Goal: Information Seeking & Learning: Learn about a topic

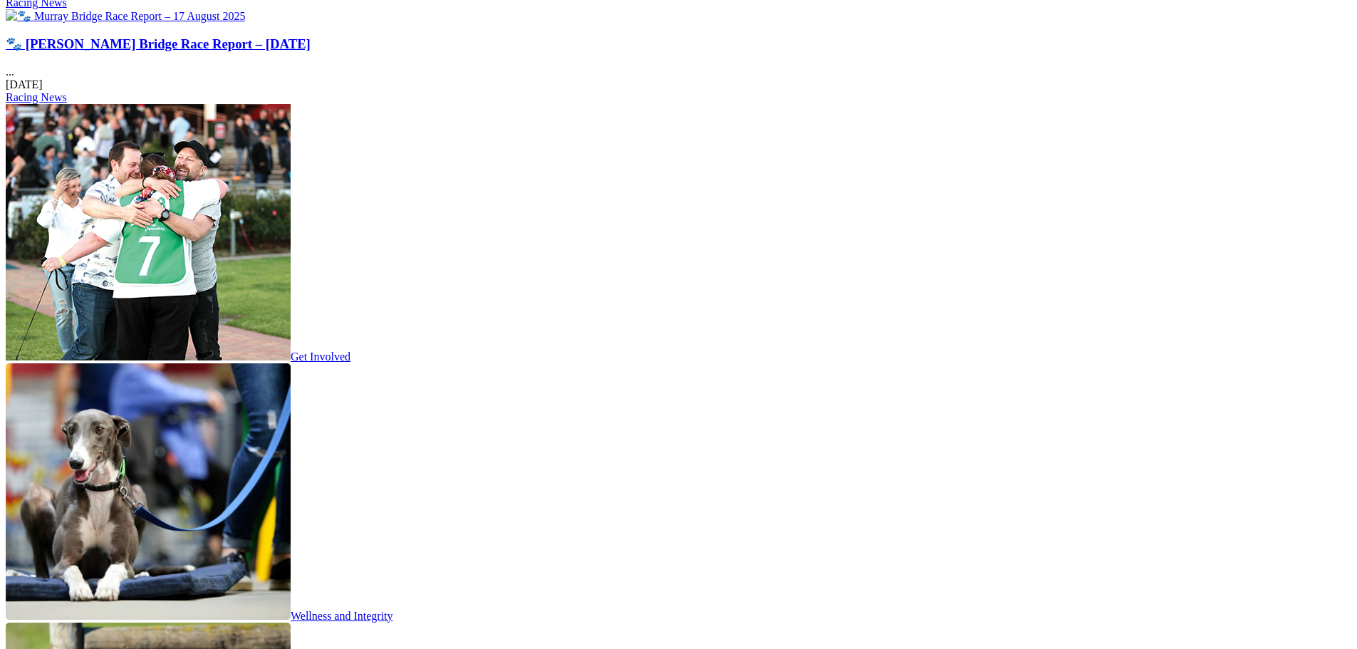
scroll to position [1995, 0]
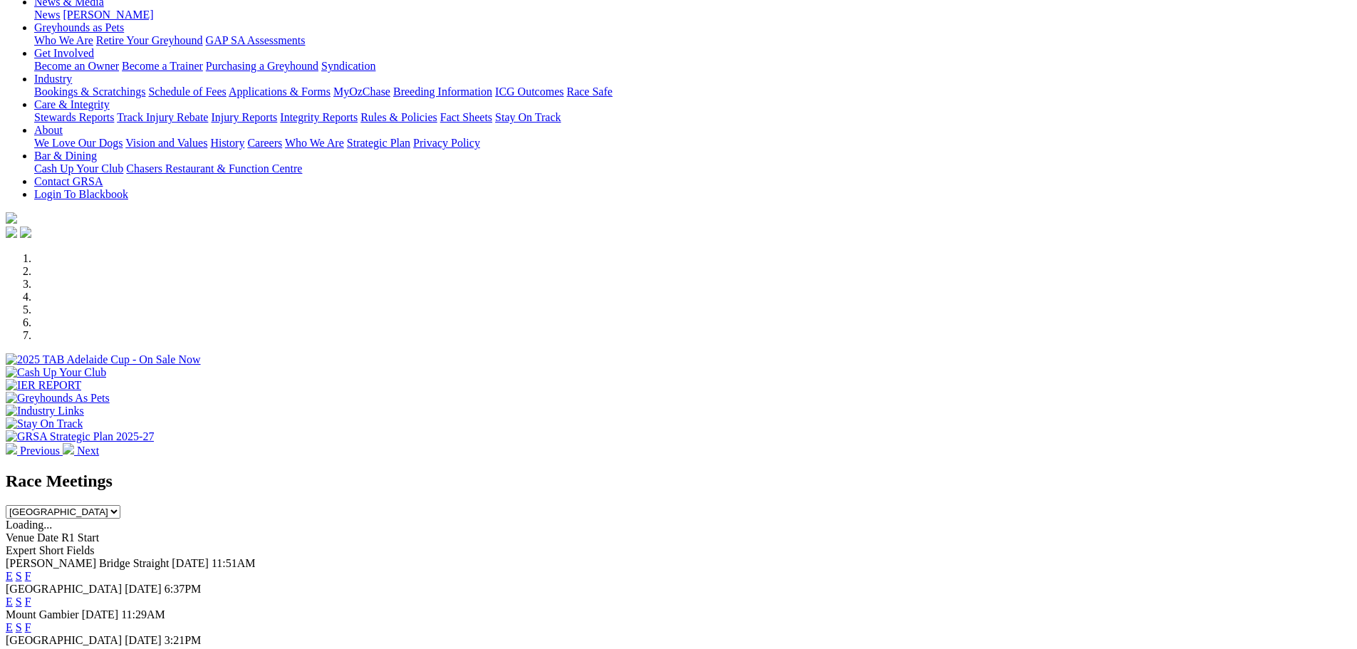
scroll to position [285, 0]
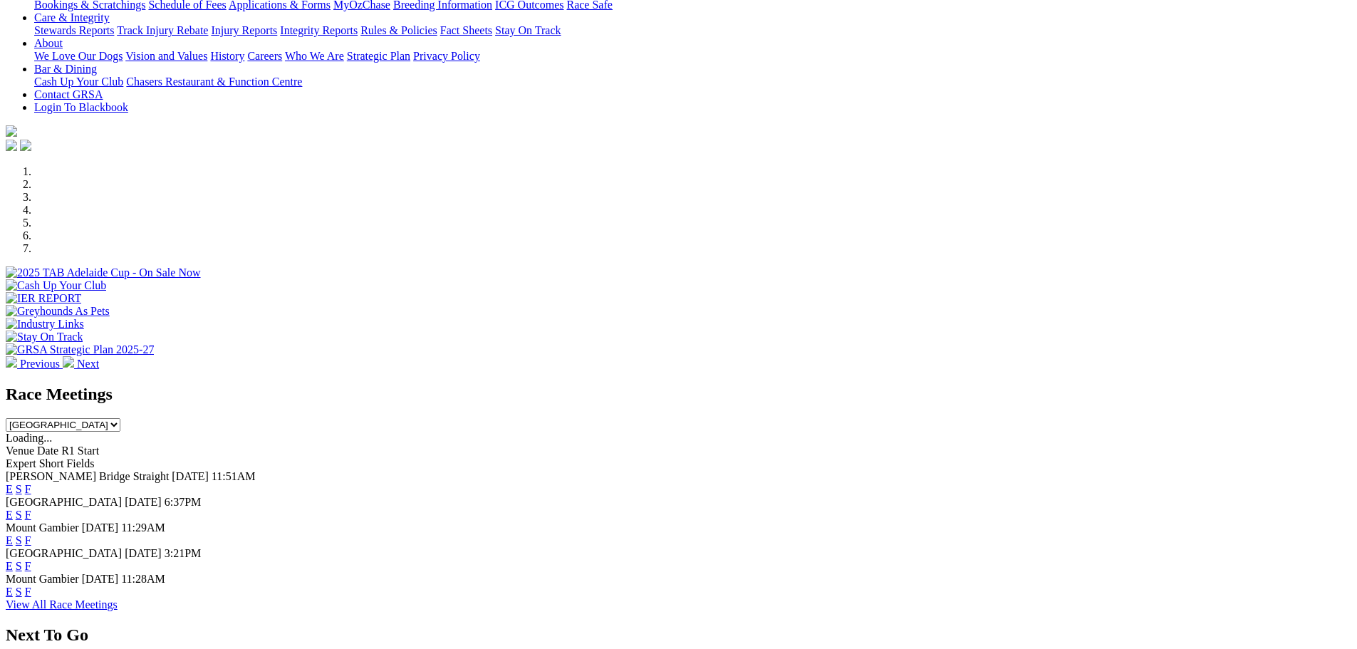
click at [31, 509] on link "F" at bounding box center [28, 515] width 6 height 12
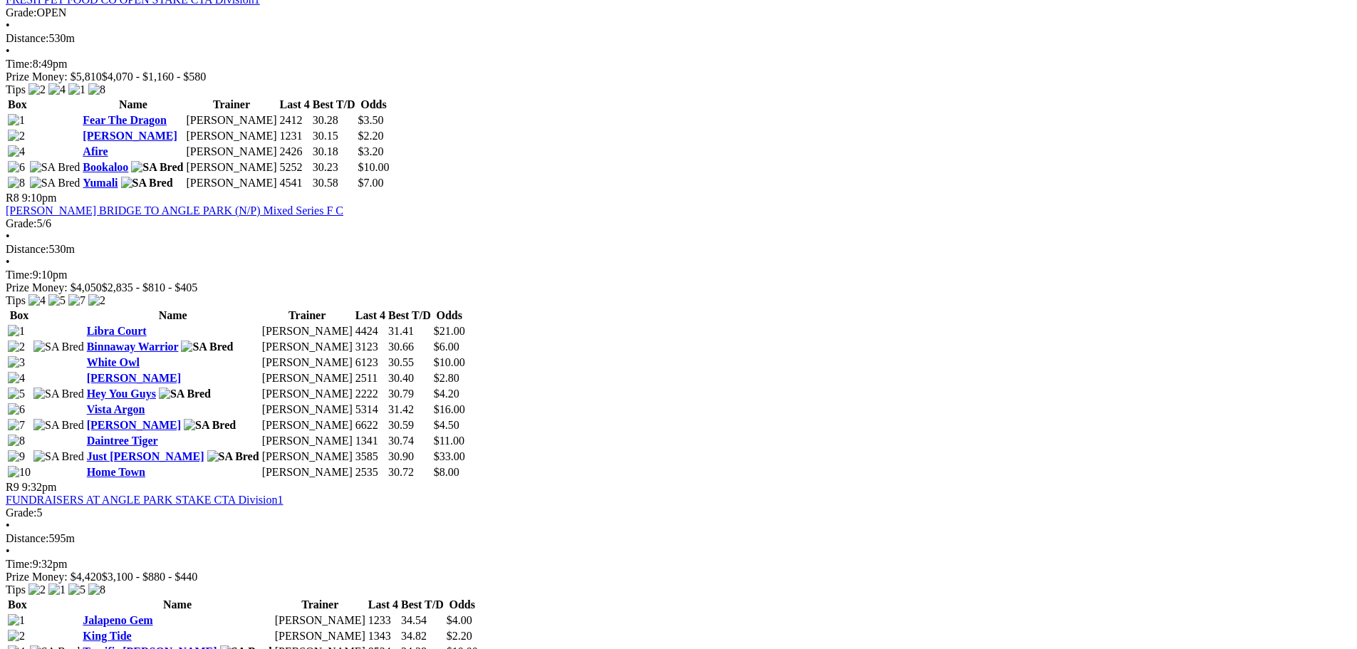
scroll to position [2280, 0]
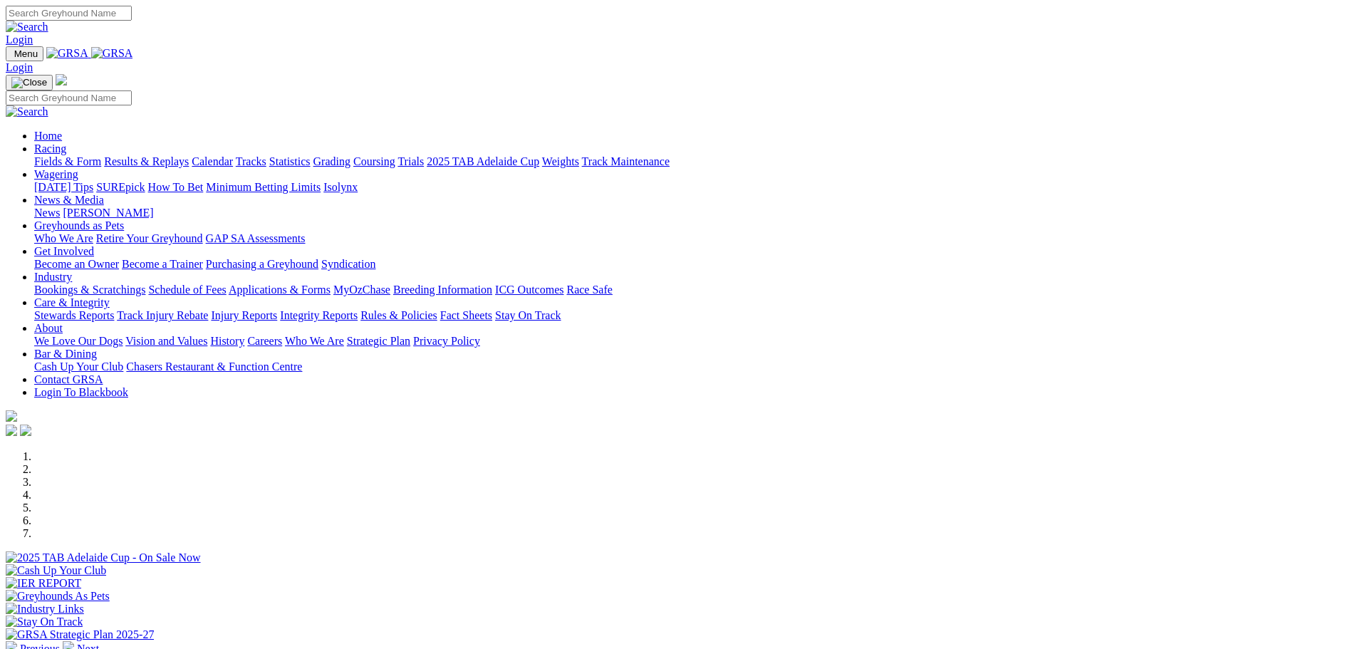
scroll to position [285, 0]
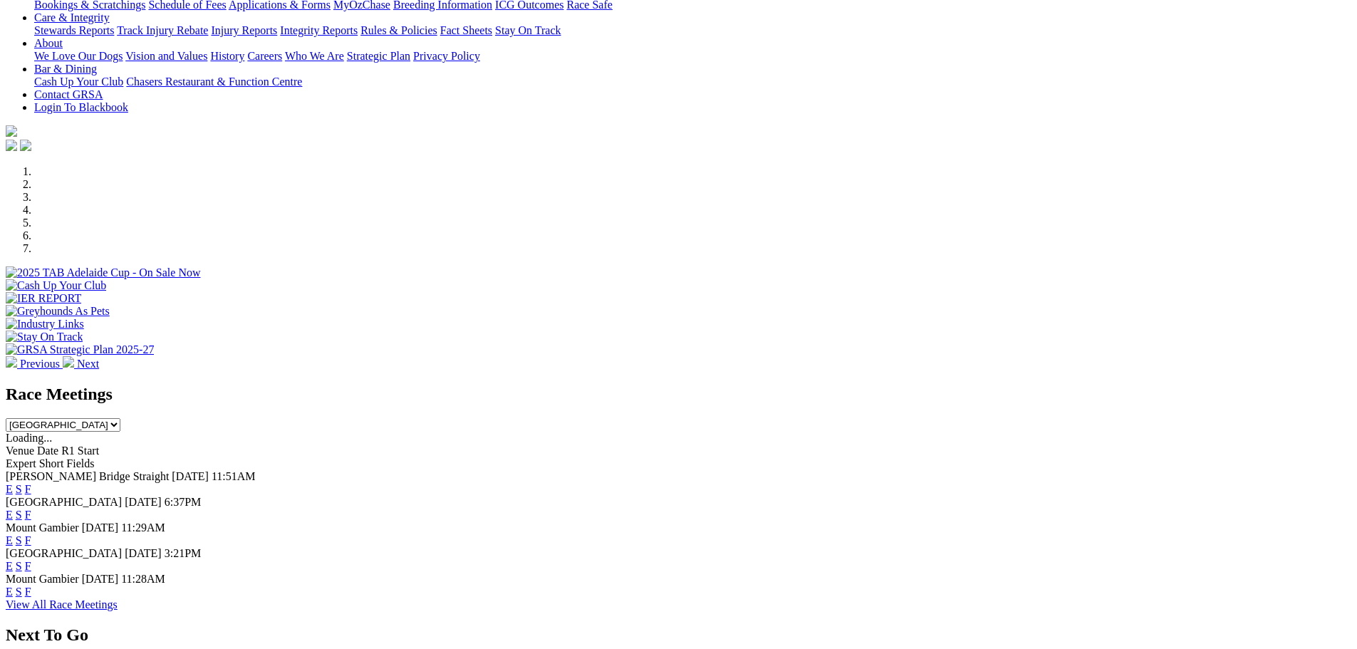
click at [31, 560] on link "F" at bounding box center [28, 566] width 6 height 12
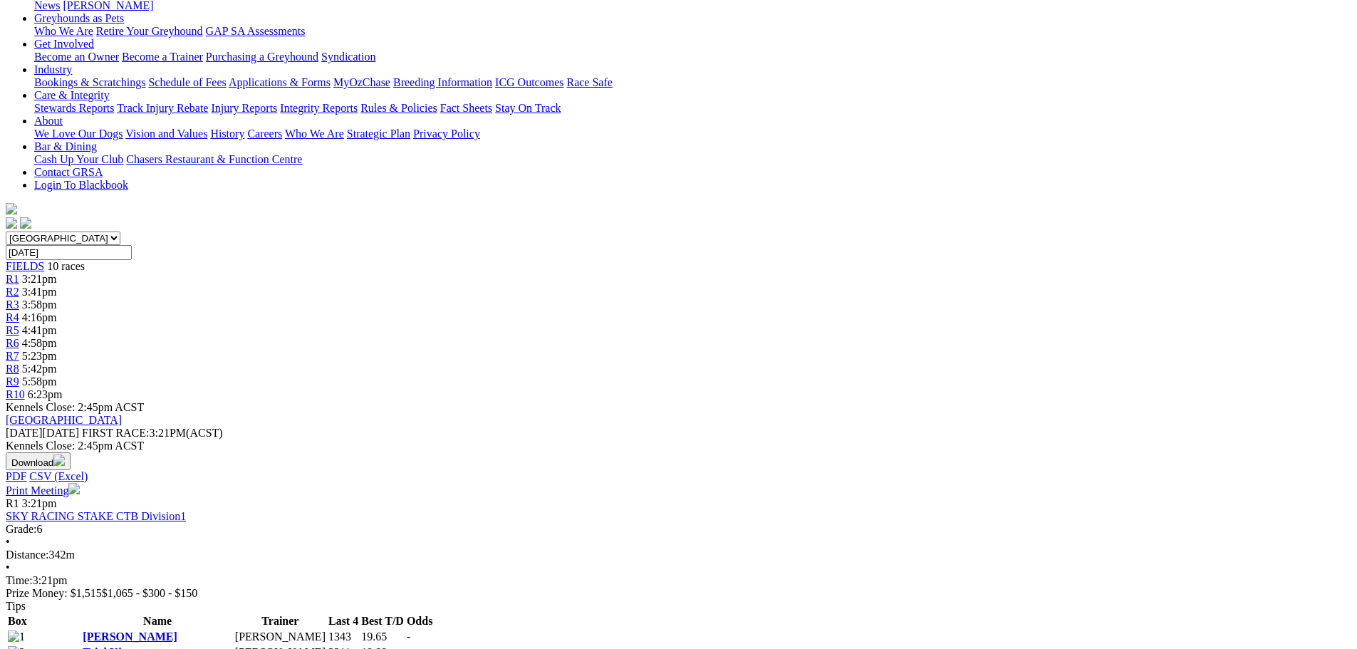
scroll to position [285, 0]
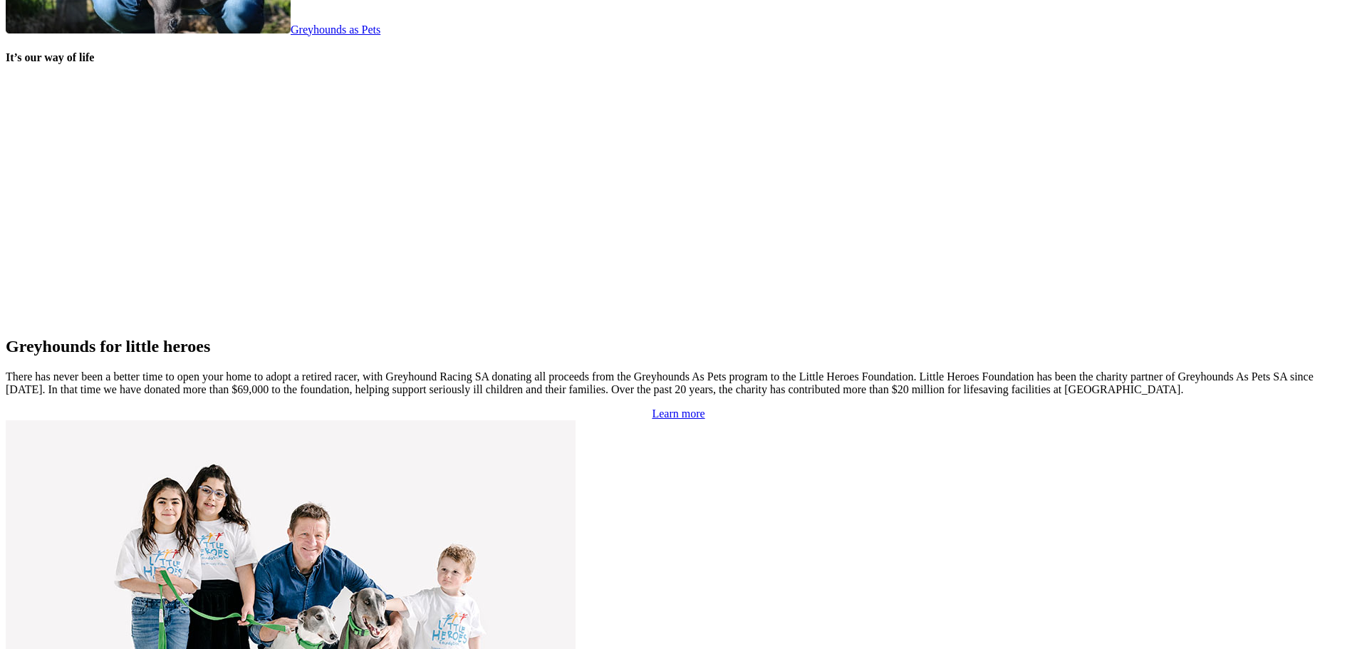
scroll to position [2936, 0]
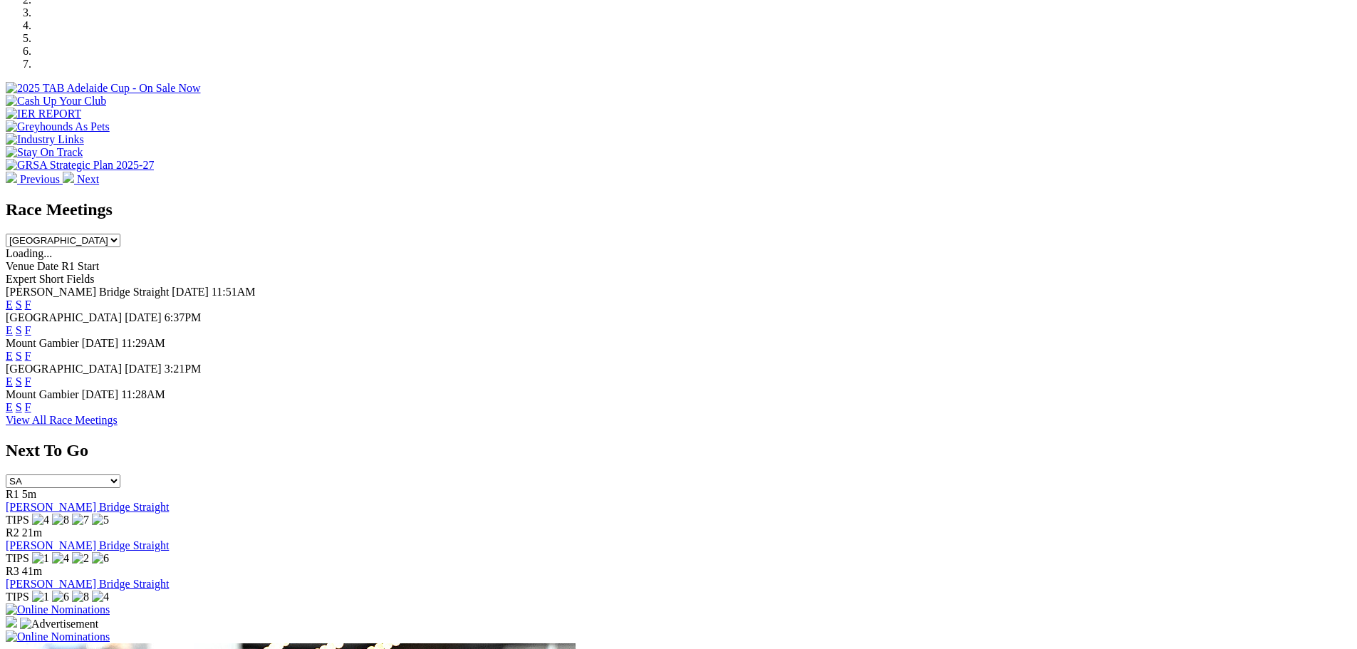
scroll to position [499, 0]
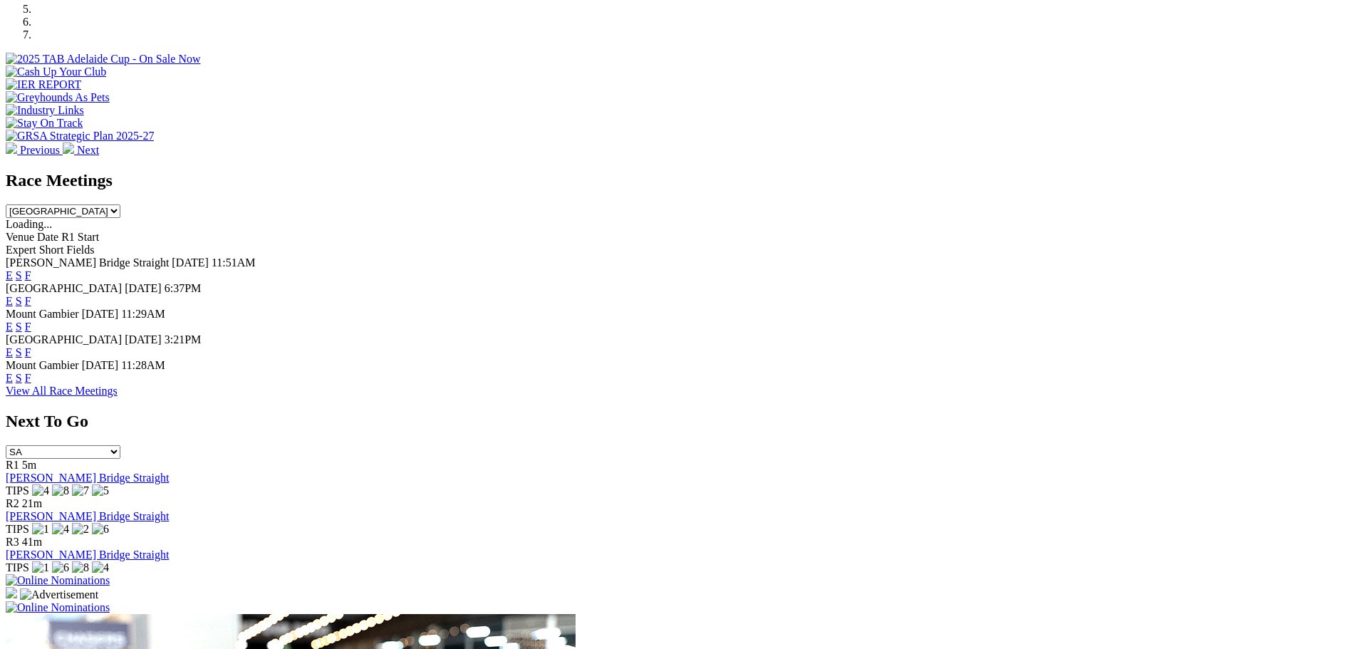
click at [31, 269] on link "F" at bounding box center [28, 275] width 6 height 12
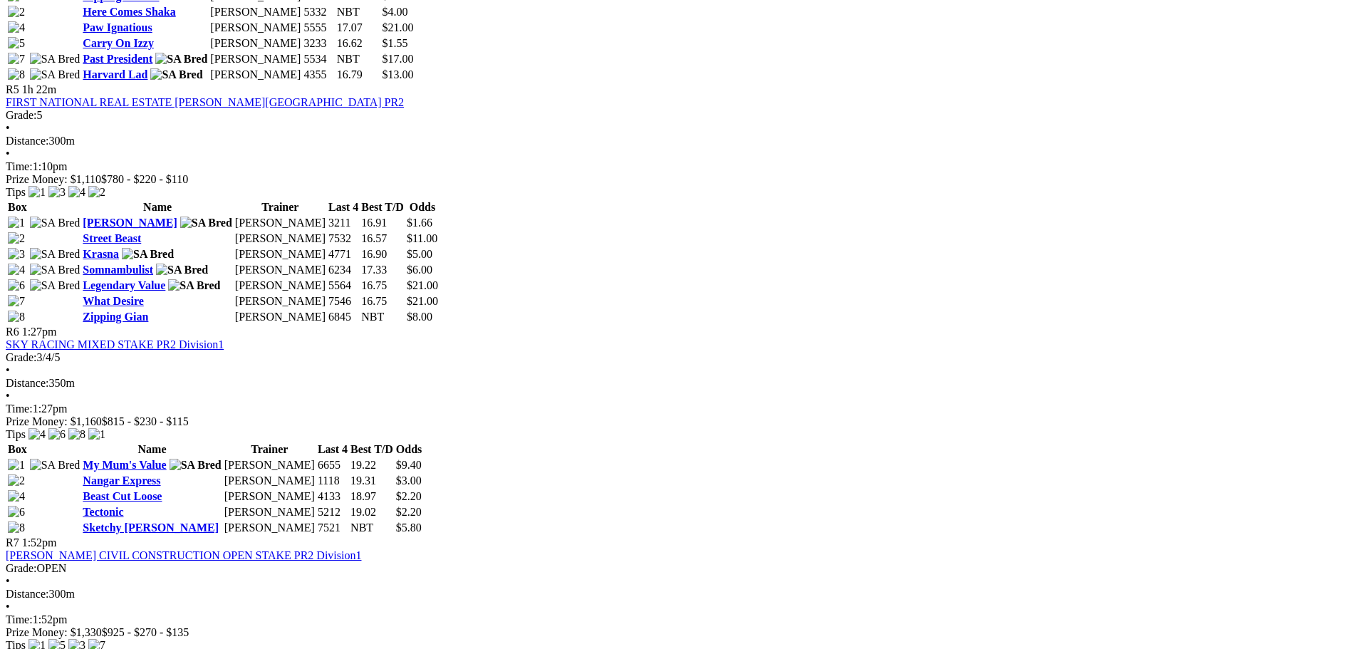
scroll to position [1781, 0]
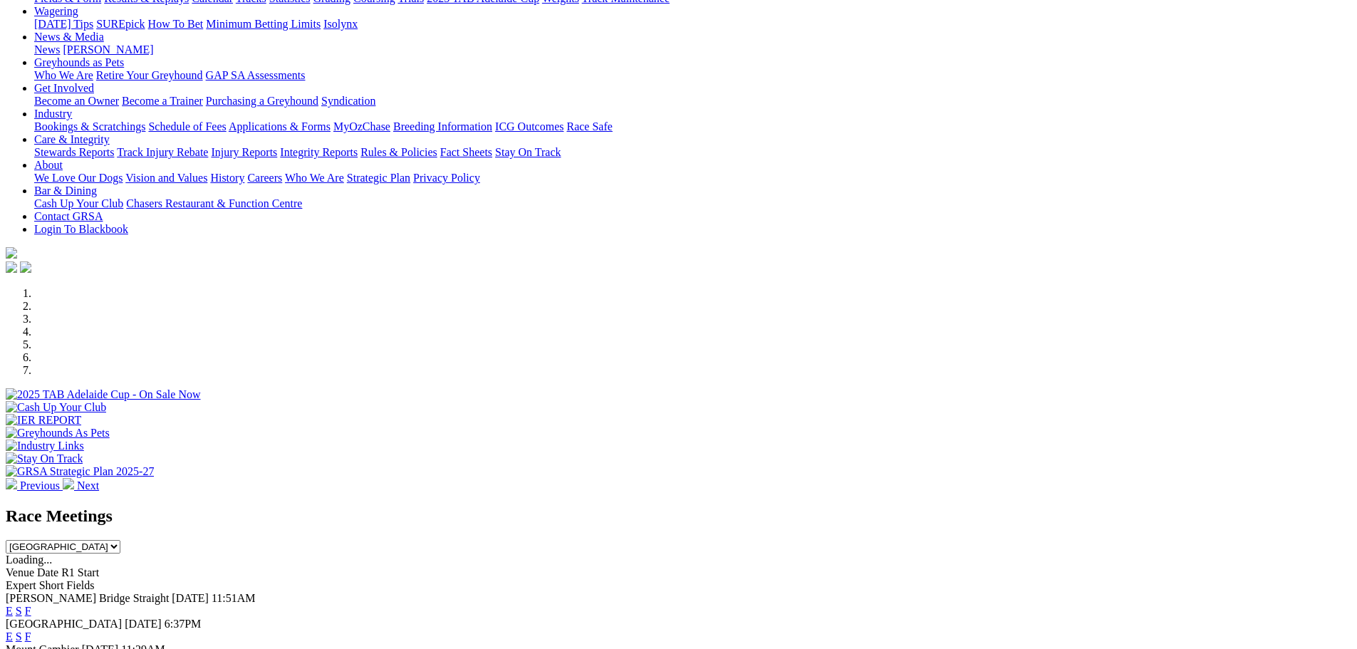
scroll to position [356, 0]
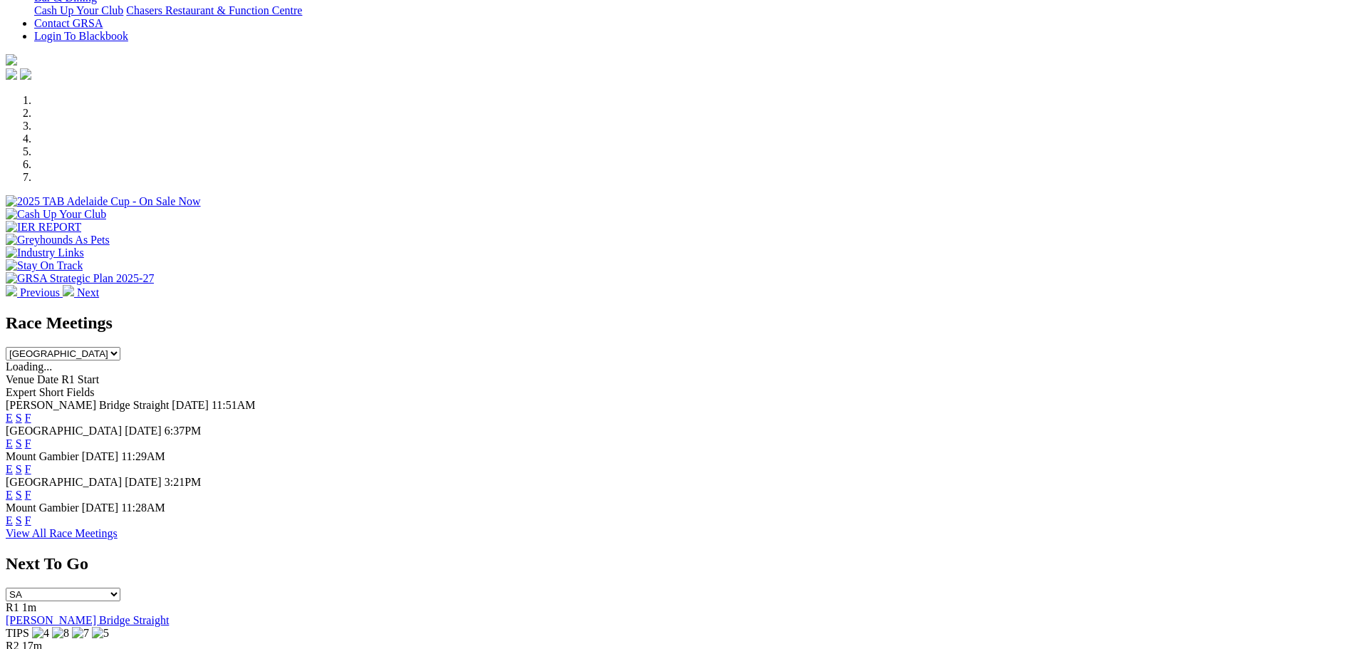
click at [31, 489] on link "F" at bounding box center [28, 495] width 6 height 12
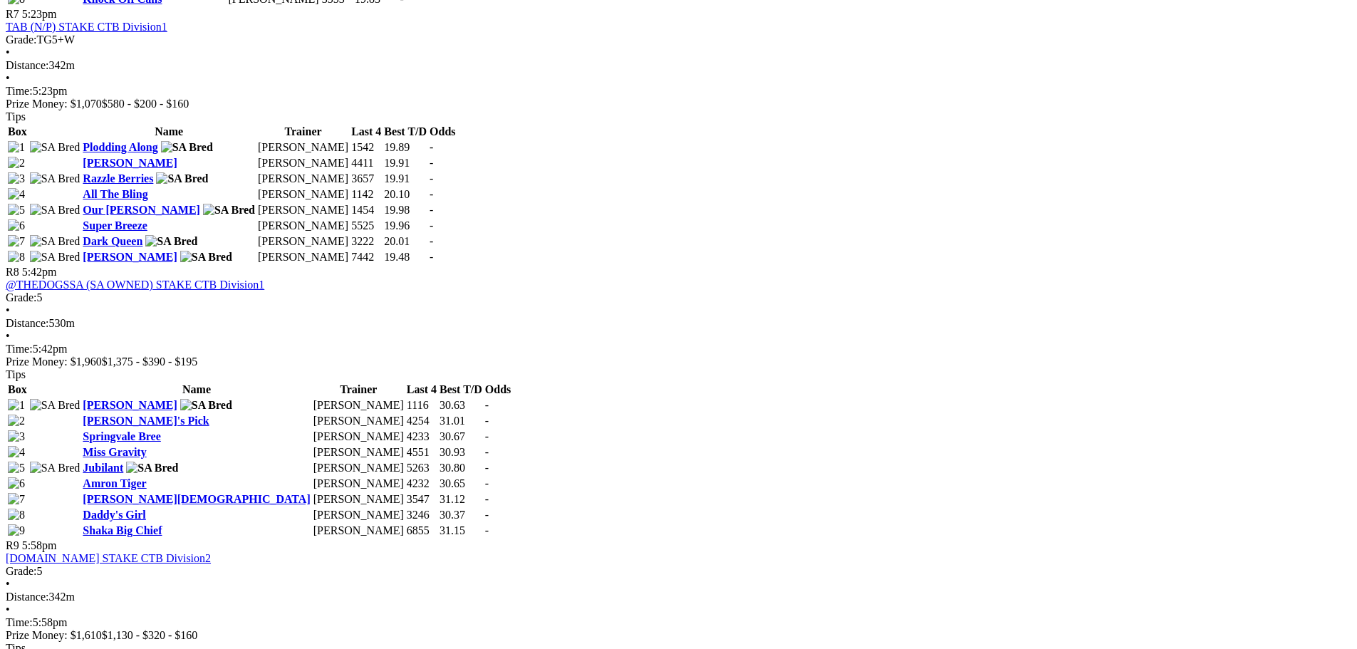
scroll to position [2077, 0]
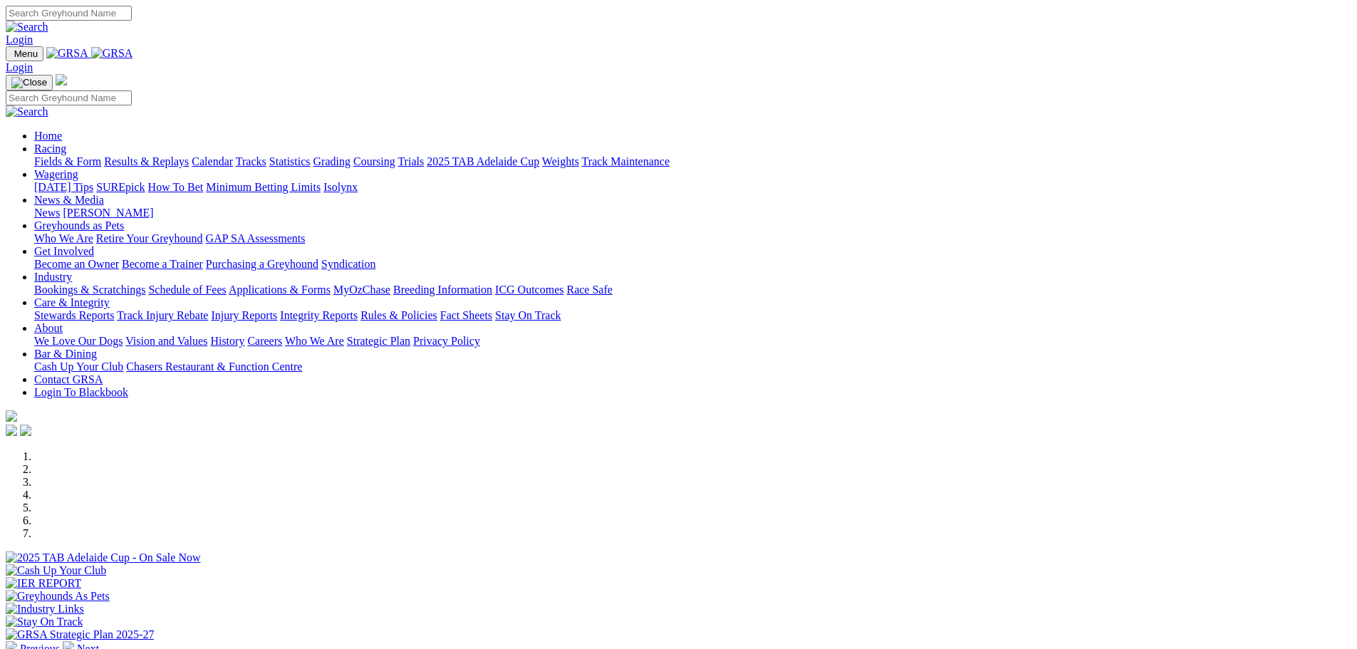
click at [233, 155] on link "Calendar" at bounding box center [212, 161] width 41 height 12
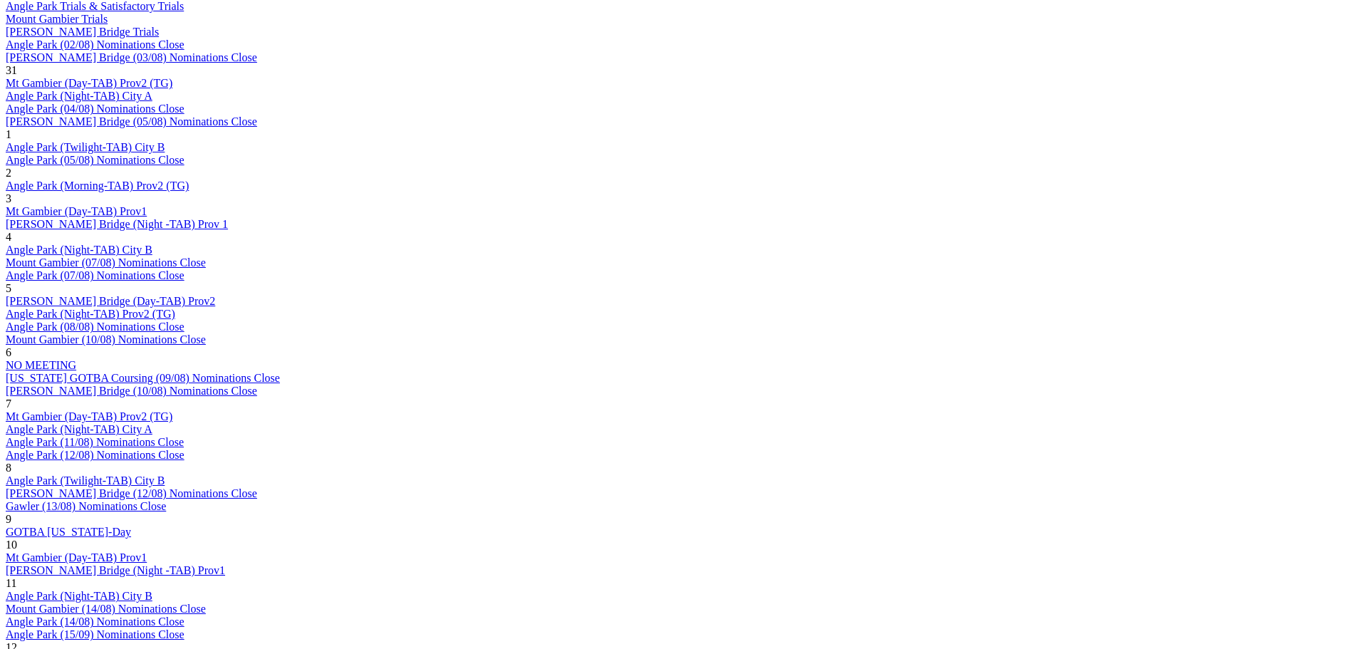
scroll to position [998, 0]
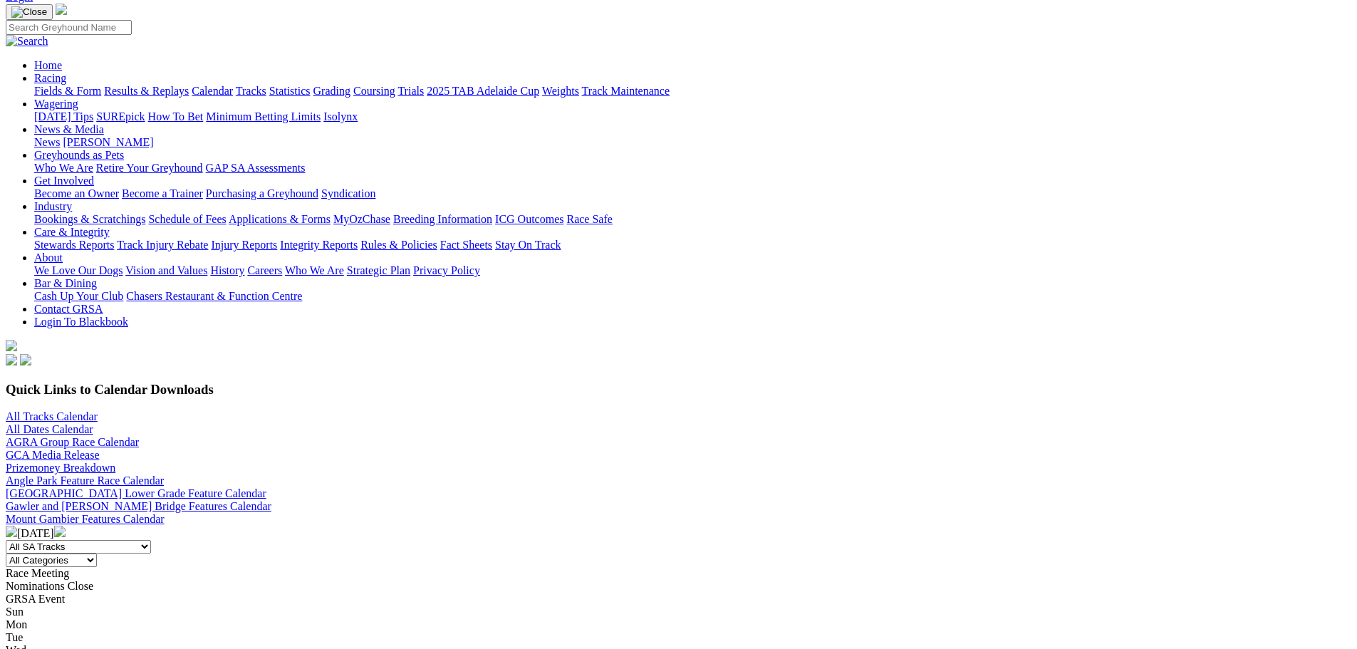
scroll to position [71, 0]
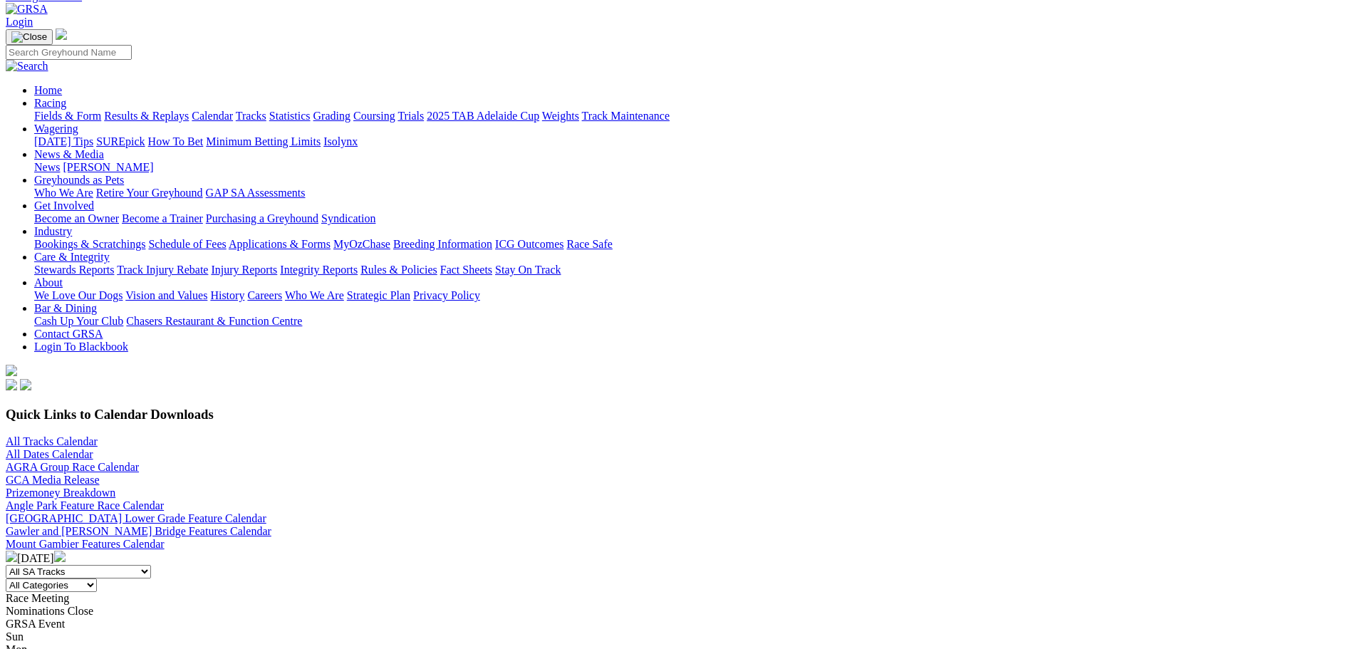
click at [66, 551] on img at bounding box center [59, 556] width 11 height 11
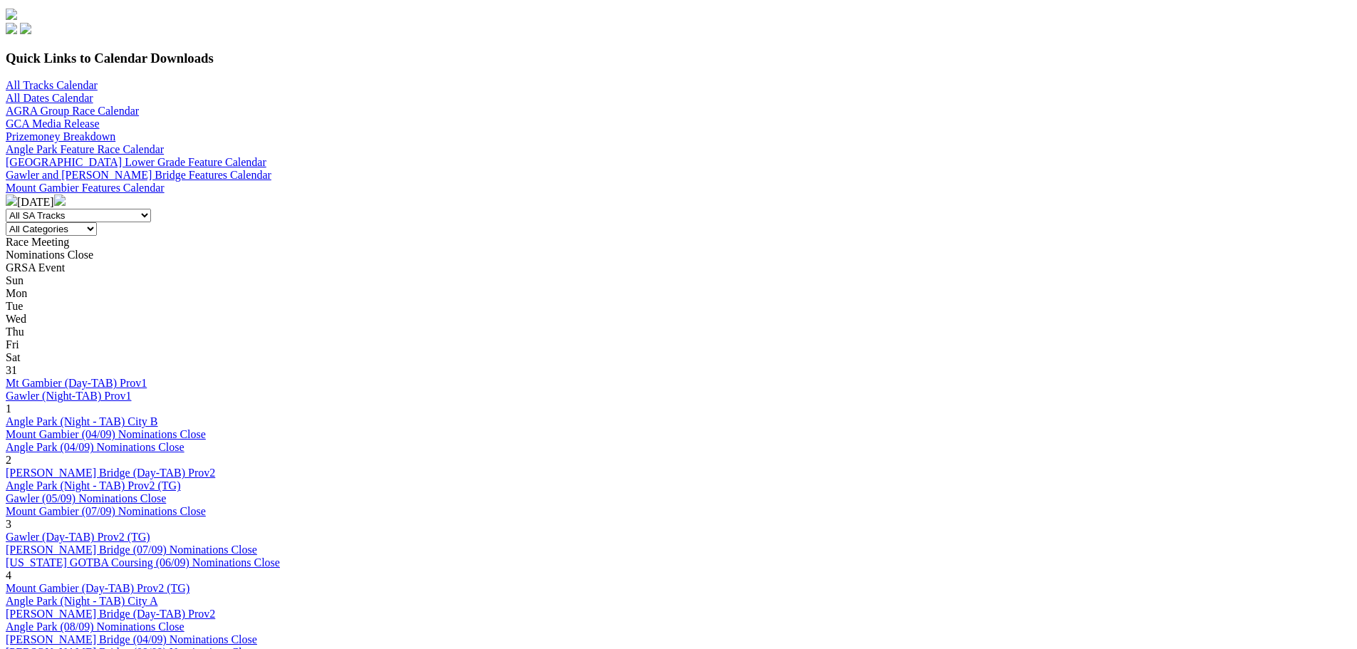
scroll to position [356, 0]
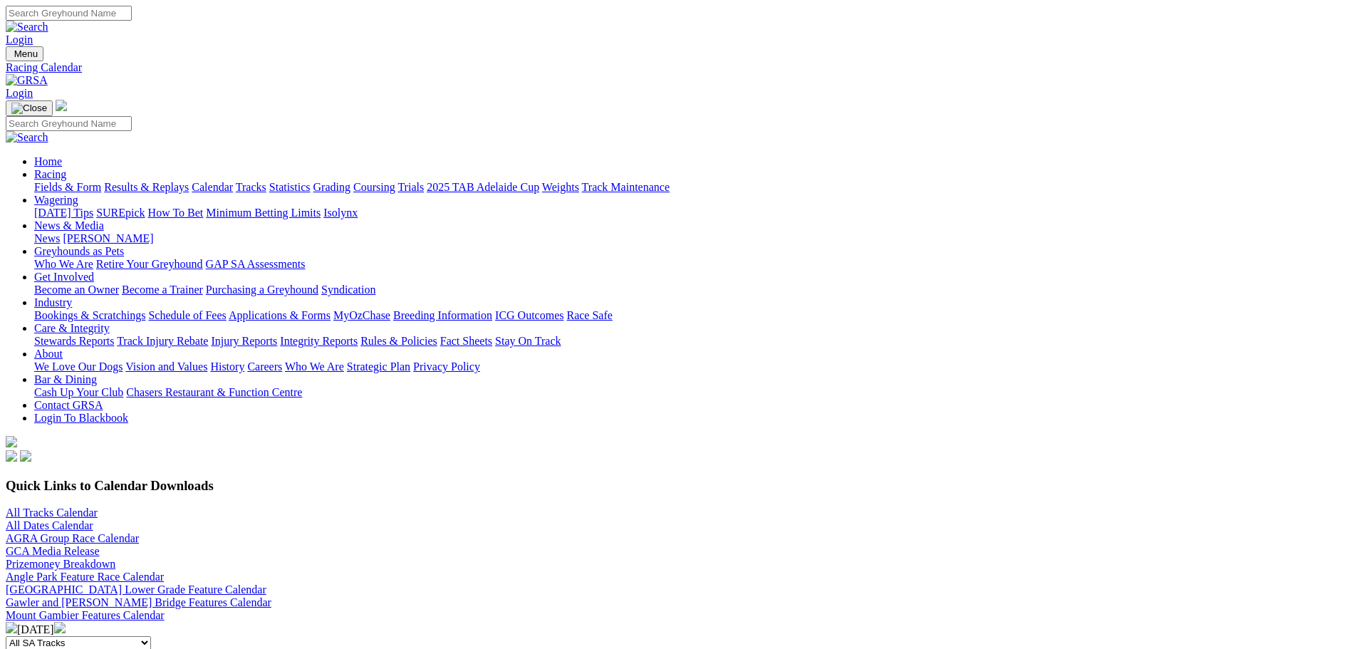
scroll to position [214, 0]
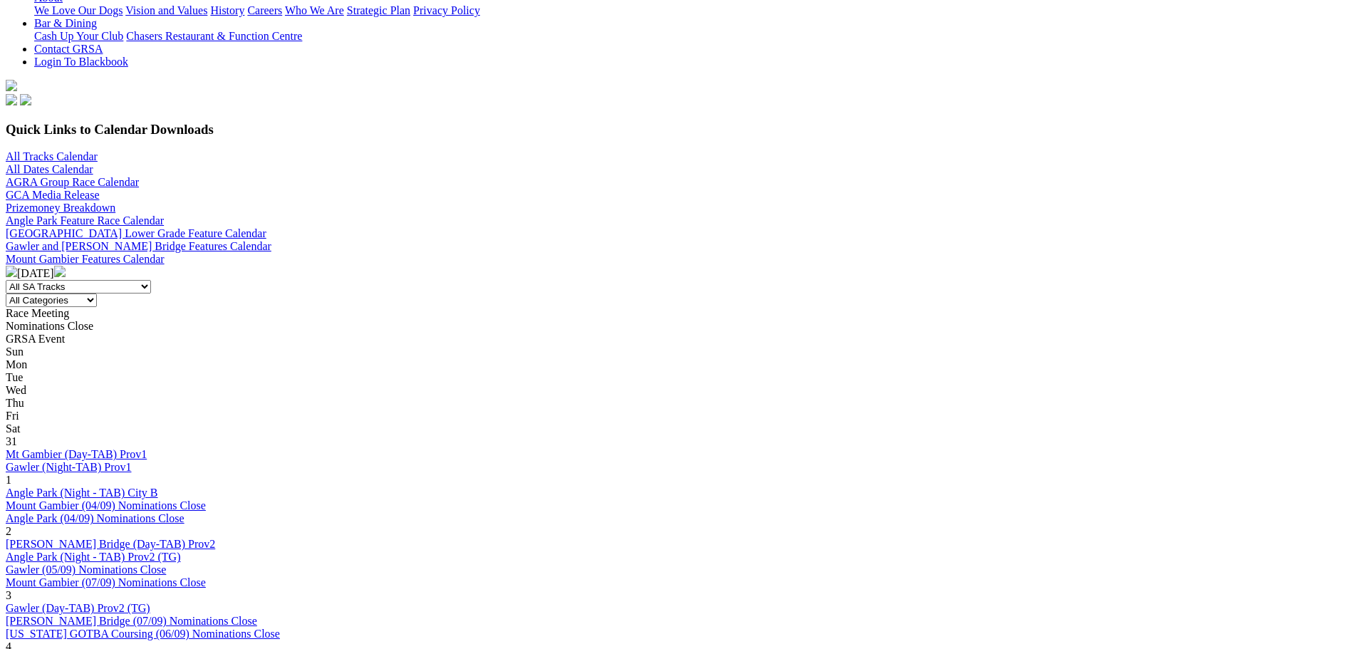
scroll to position [428, 0]
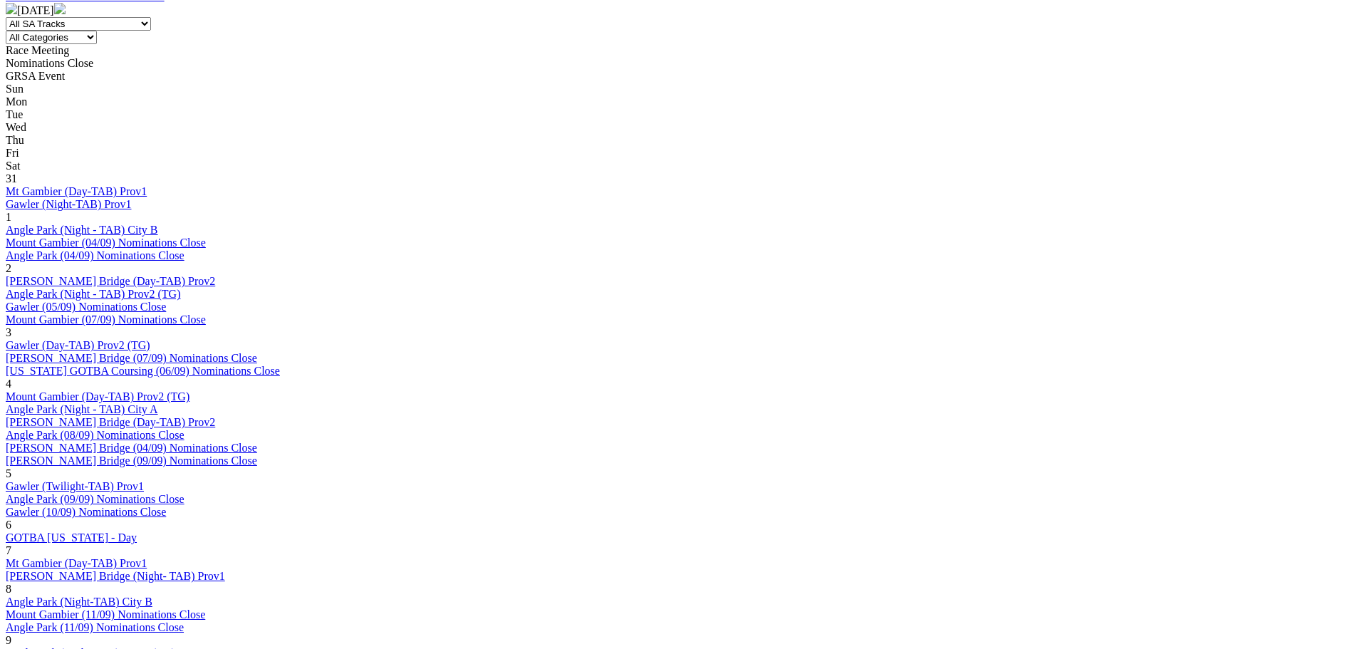
scroll to position [641, 0]
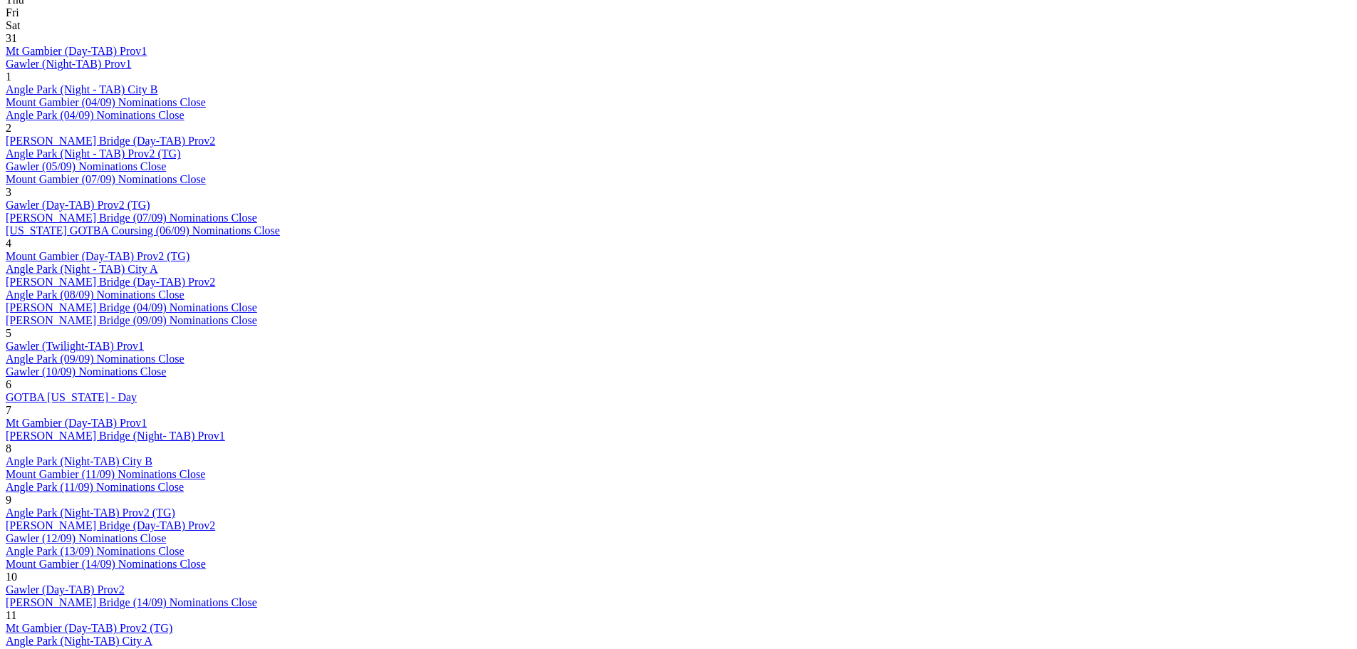
scroll to position [784, 0]
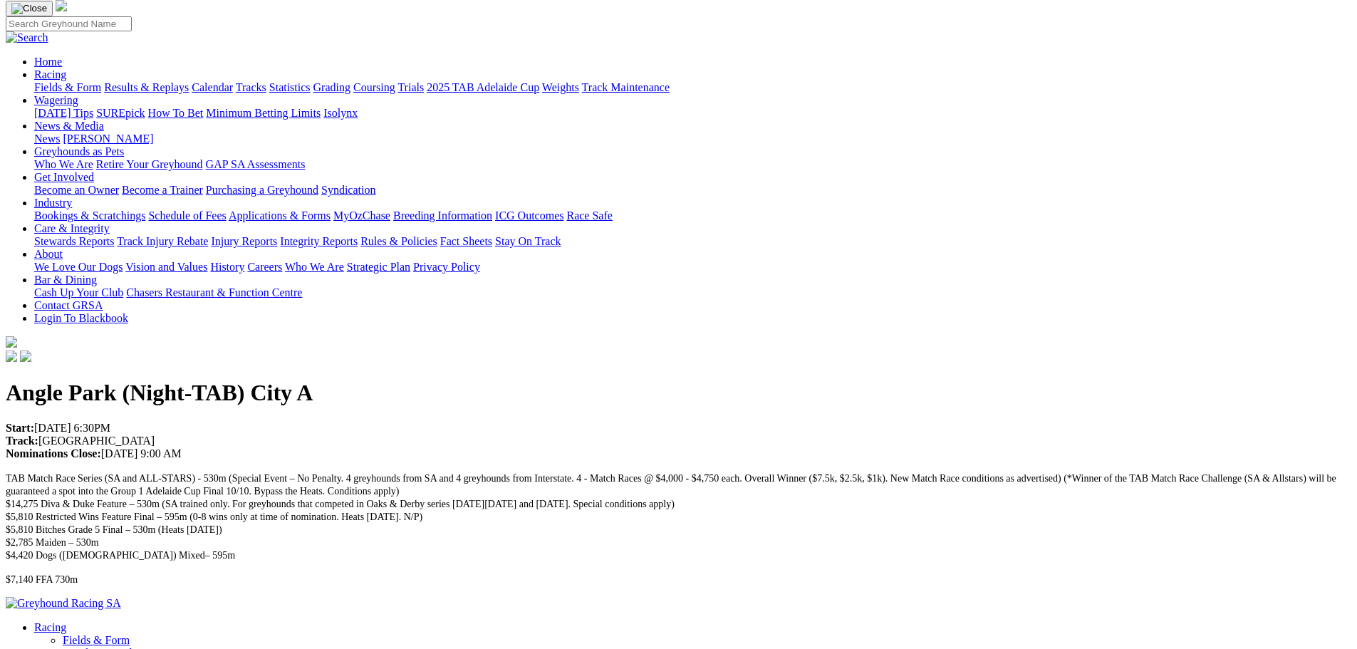
scroll to position [71, 0]
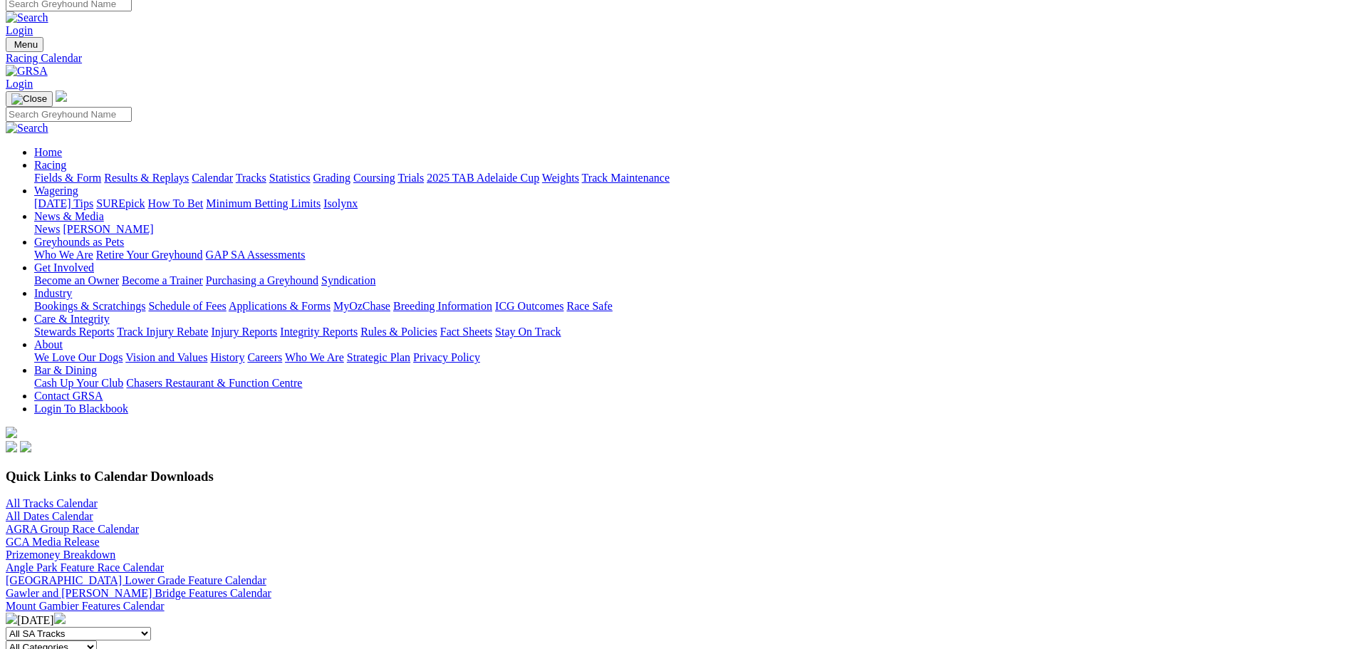
scroll to position [71, 0]
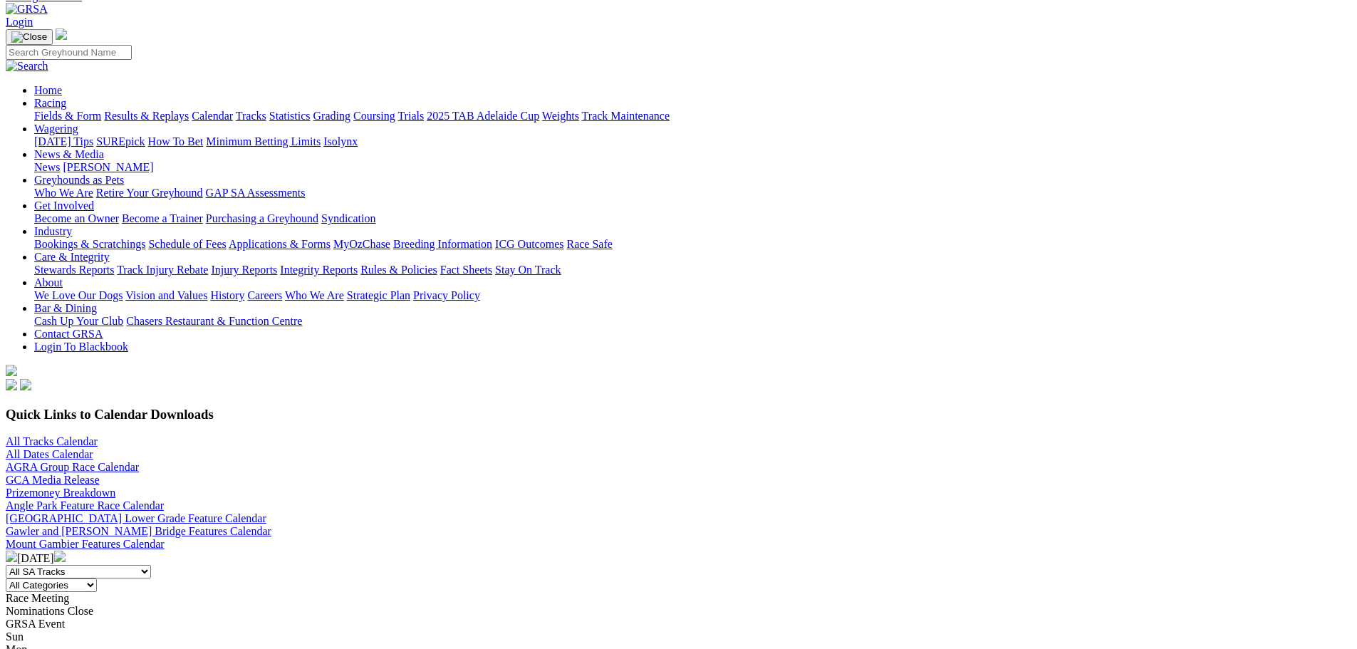
click at [66, 551] on img at bounding box center [59, 556] width 11 height 11
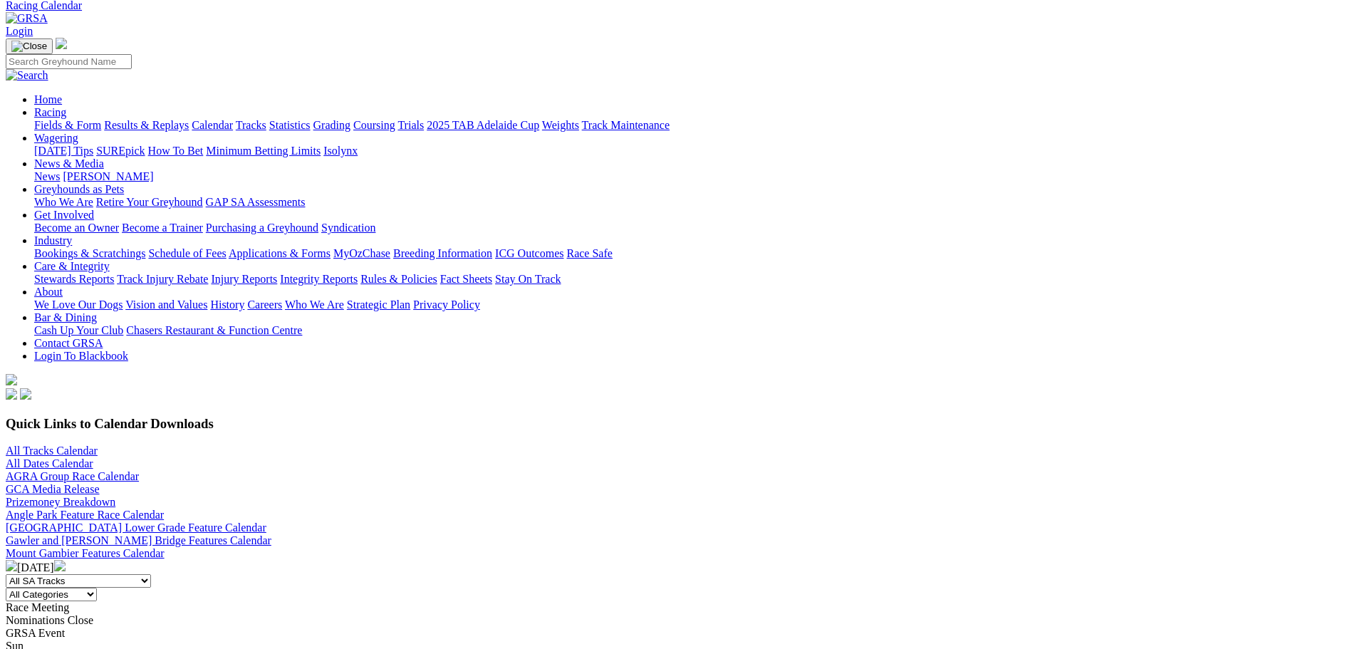
scroll to position [143, 0]
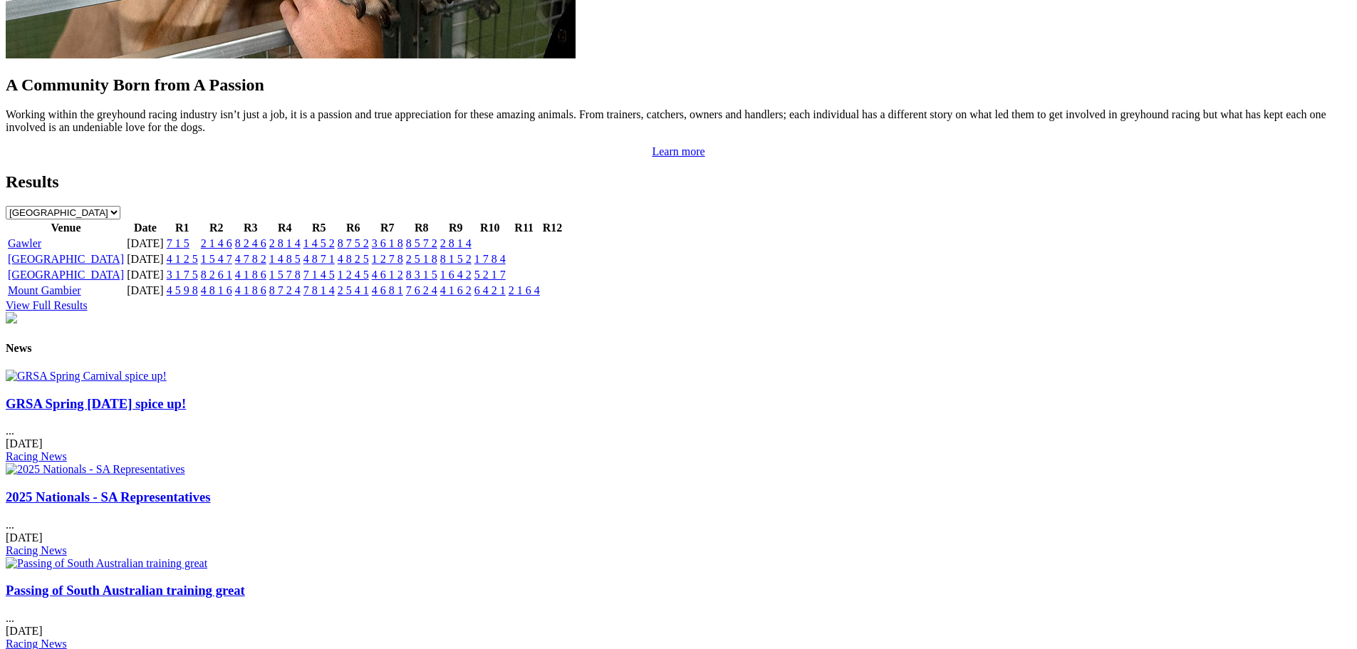
scroll to position [1568, 0]
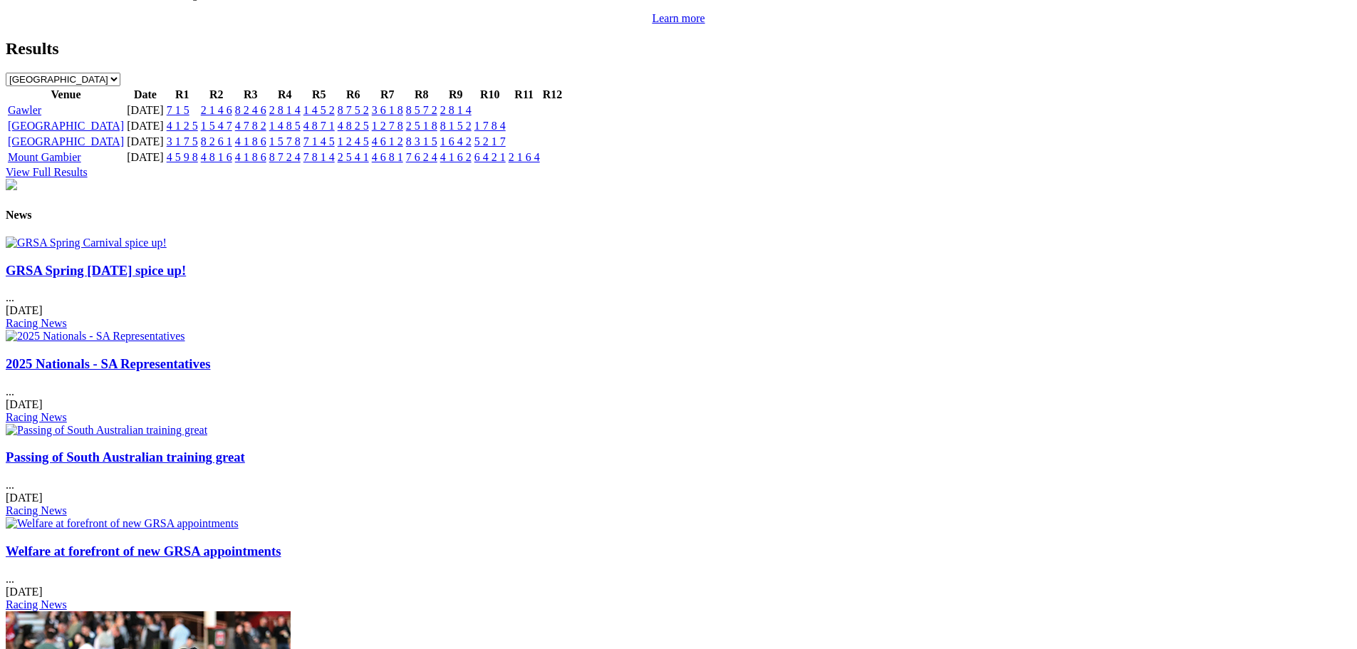
click at [167, 249] on img at bounding box center [86, 243] width 161 height 13
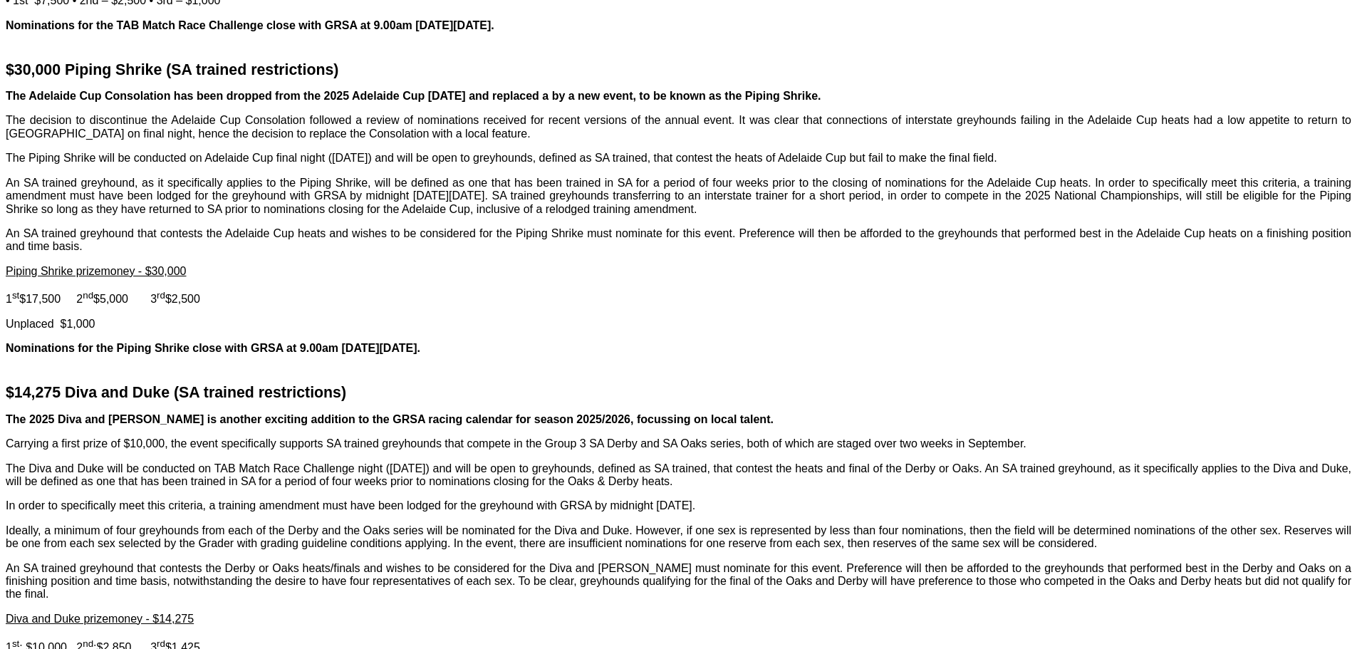
scroll to position [1639, 0]
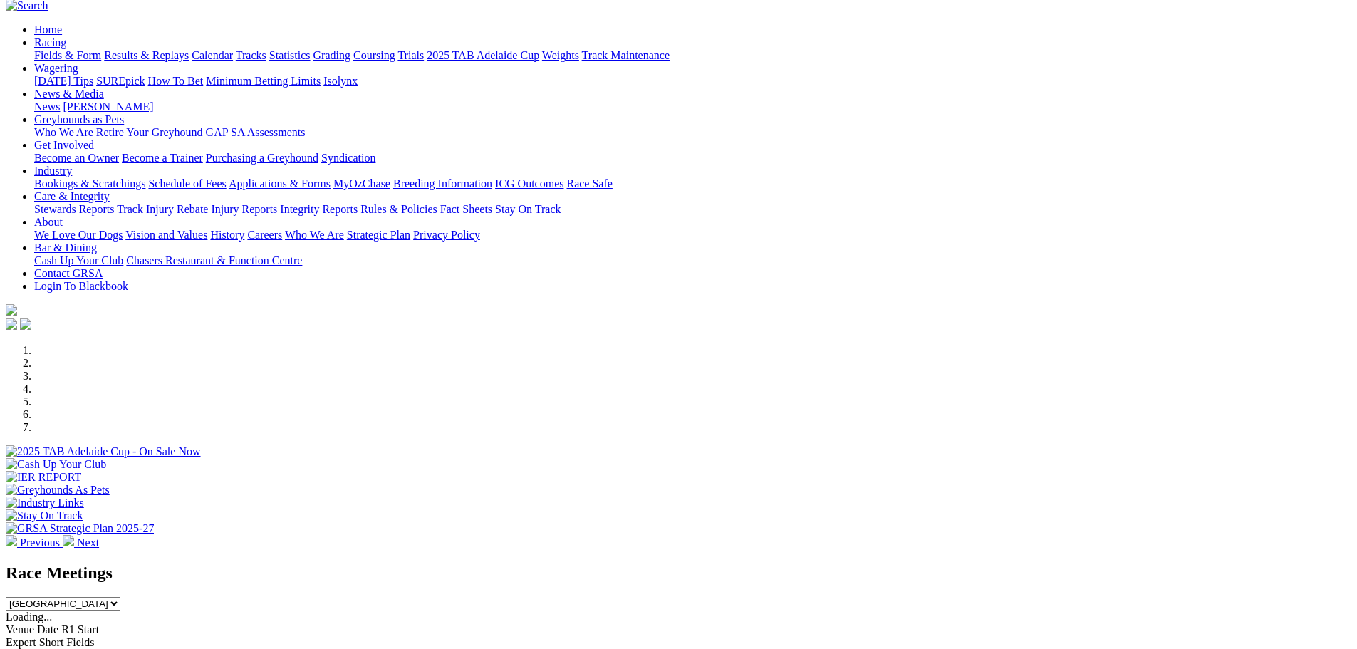
scroll to position [76, 0]
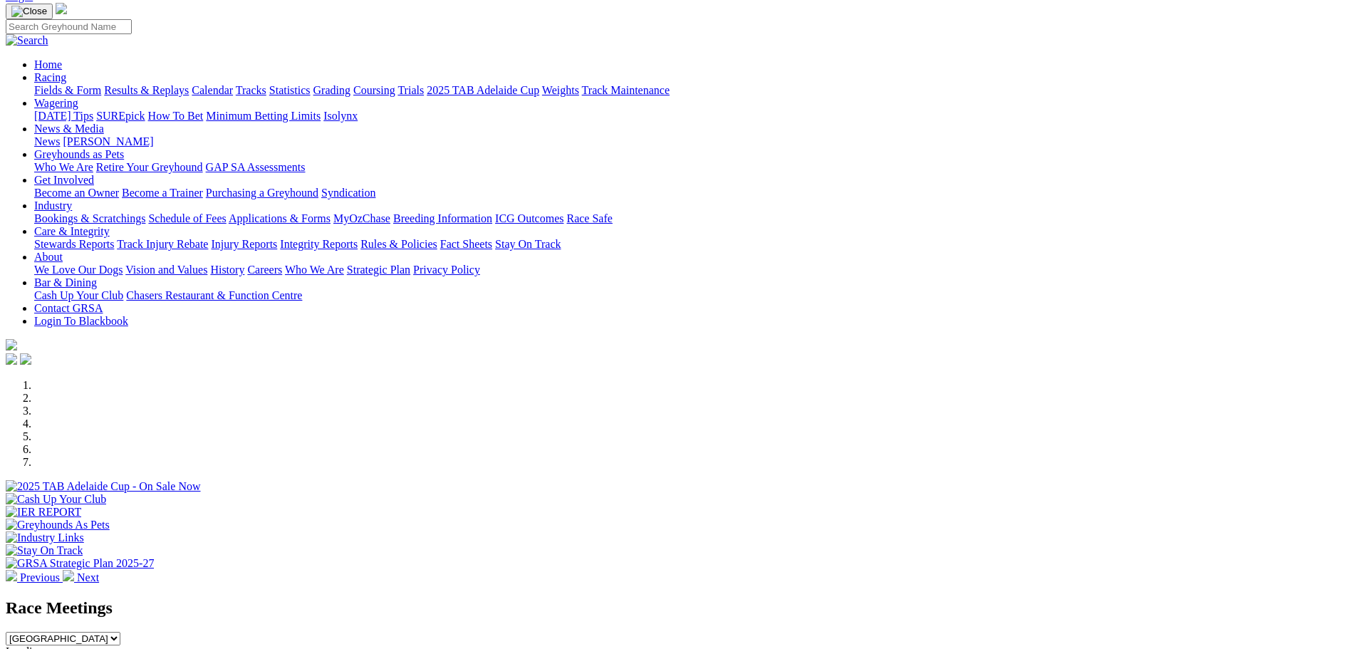
scroll to position [71, 0]
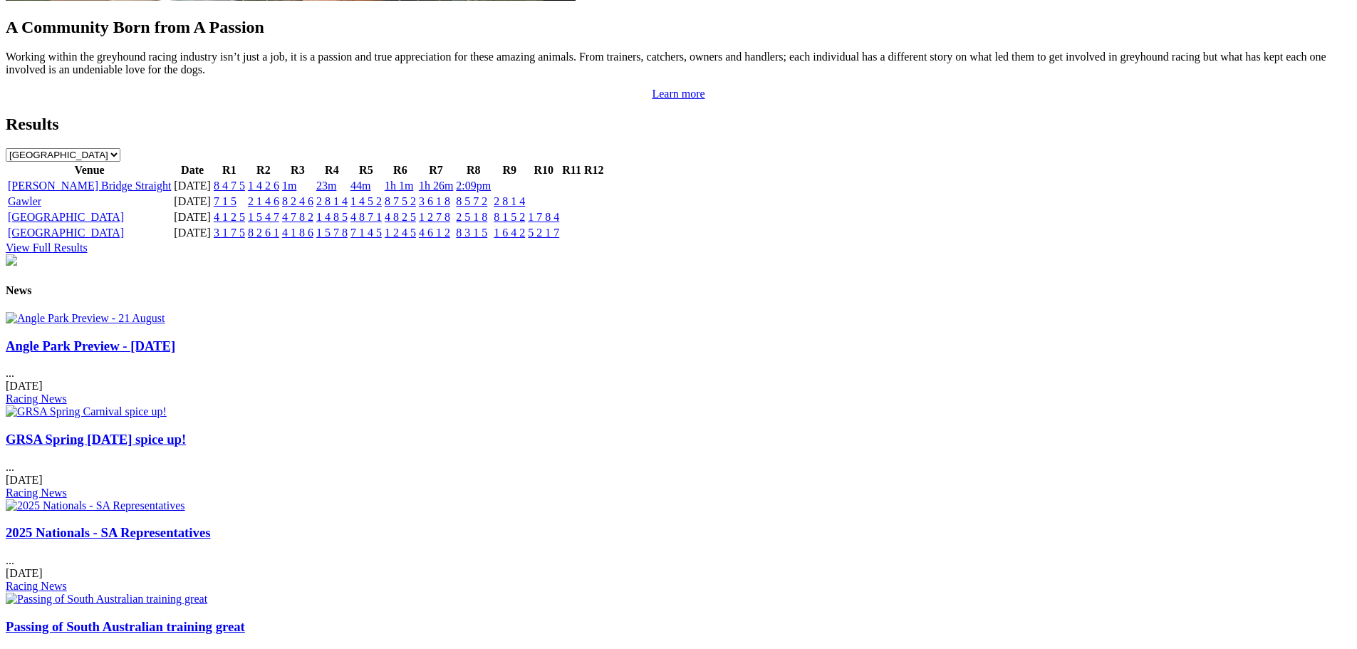
scroll to position [1496, 0]
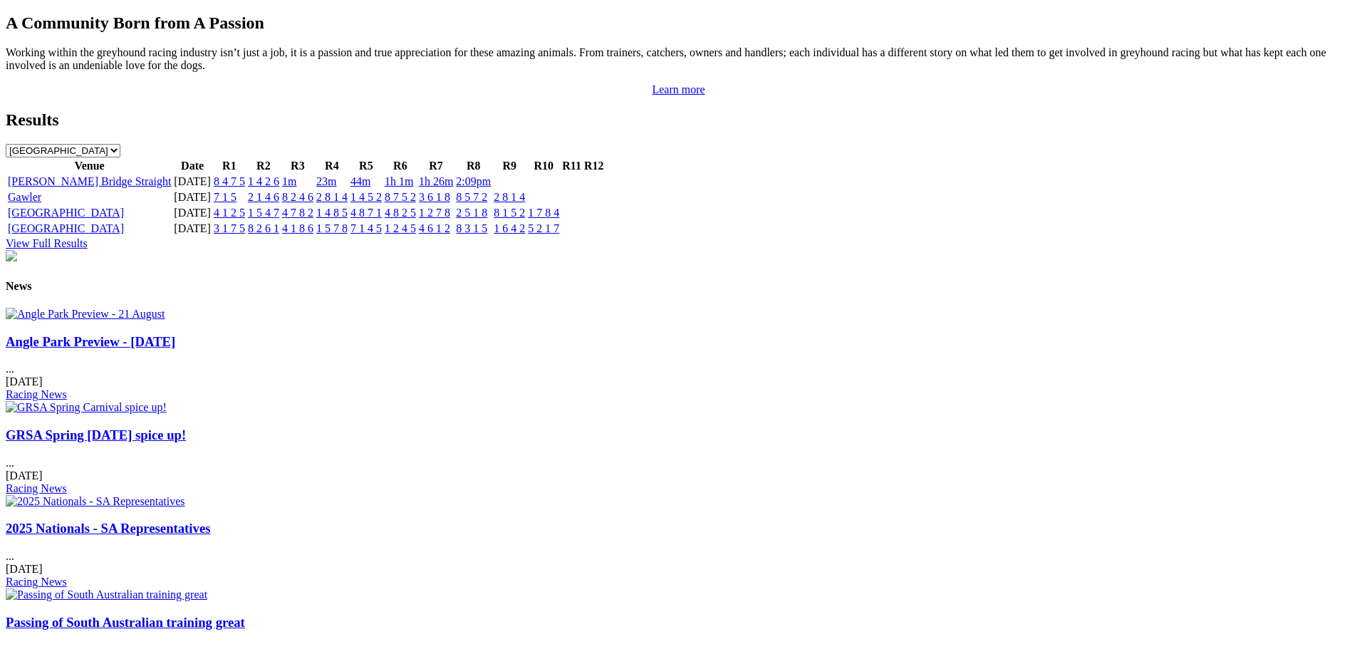
click at [165, 321] on img at bounding box center [86, 314] width 160 height 13
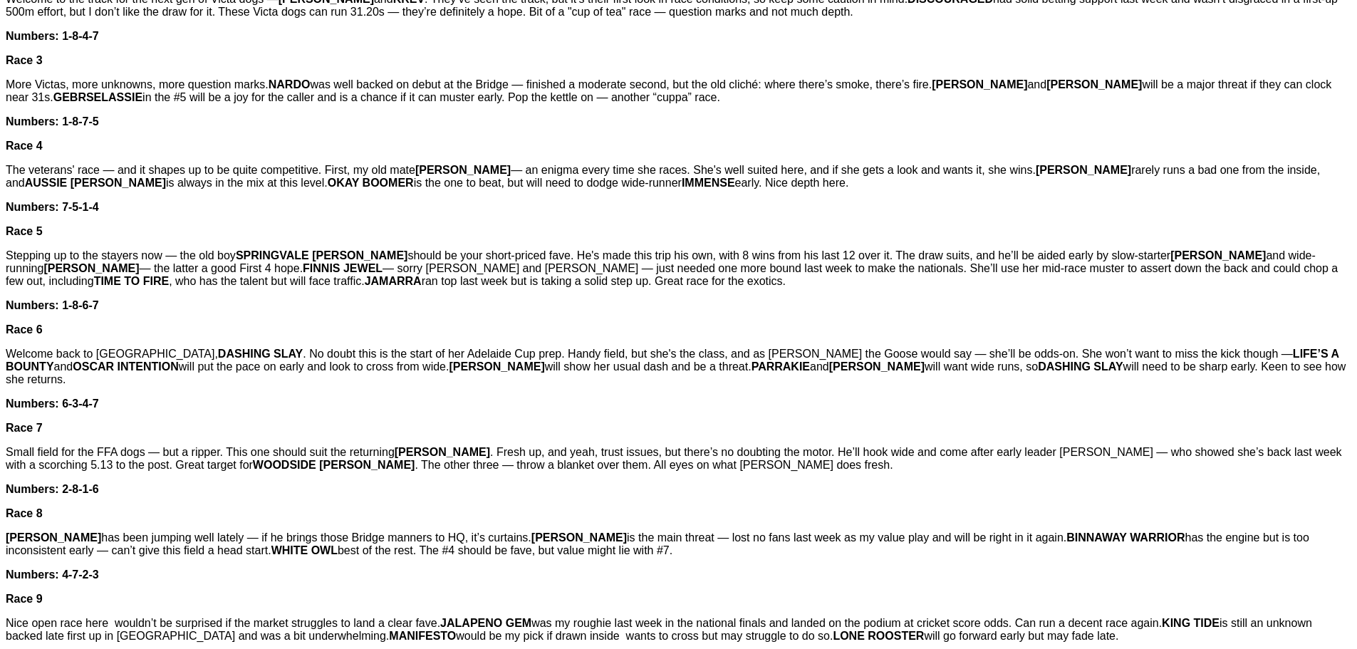
scroll to position [713, 0]
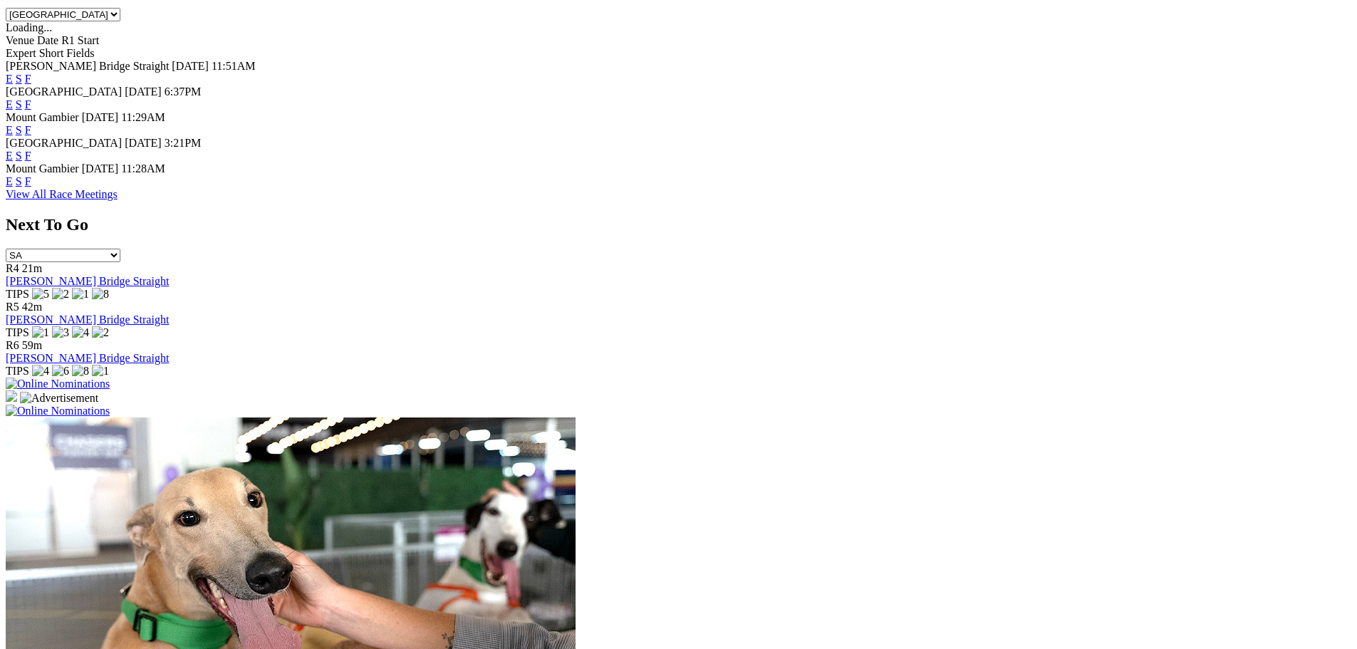
scroll to position [574, 0]
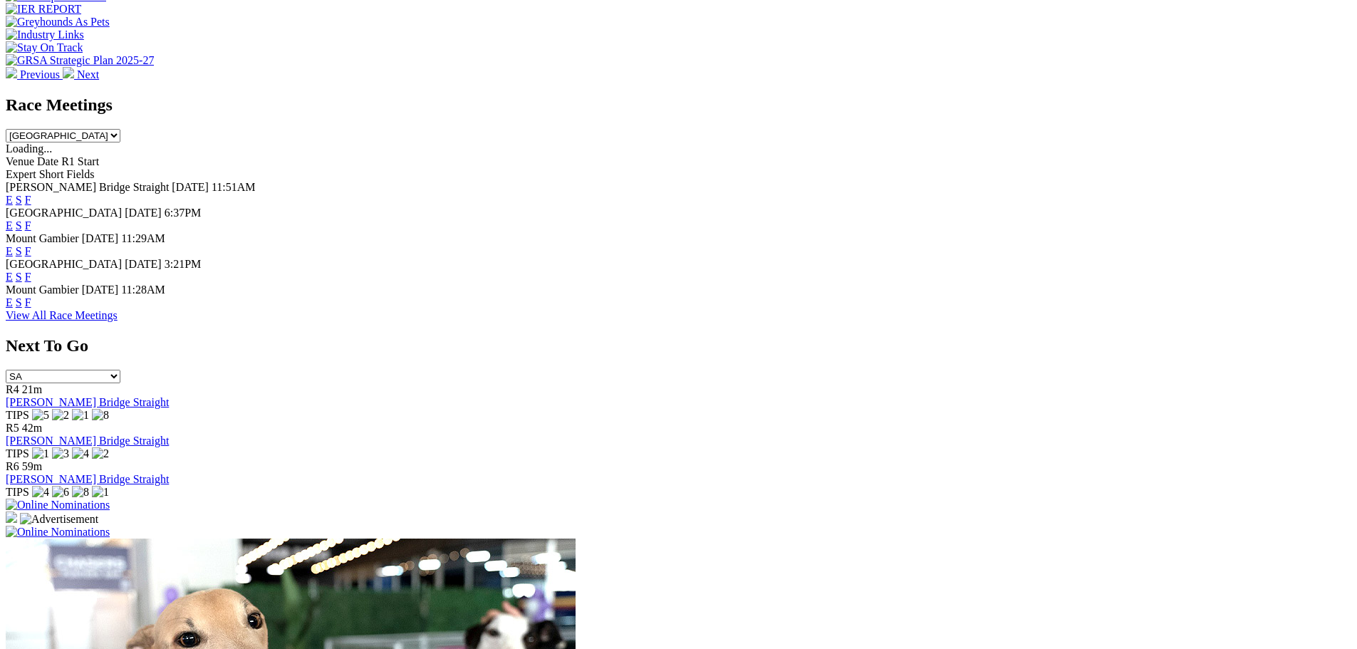
click at [31, 271] on link "F" at bounding box center [28, 277] width 6 height 12
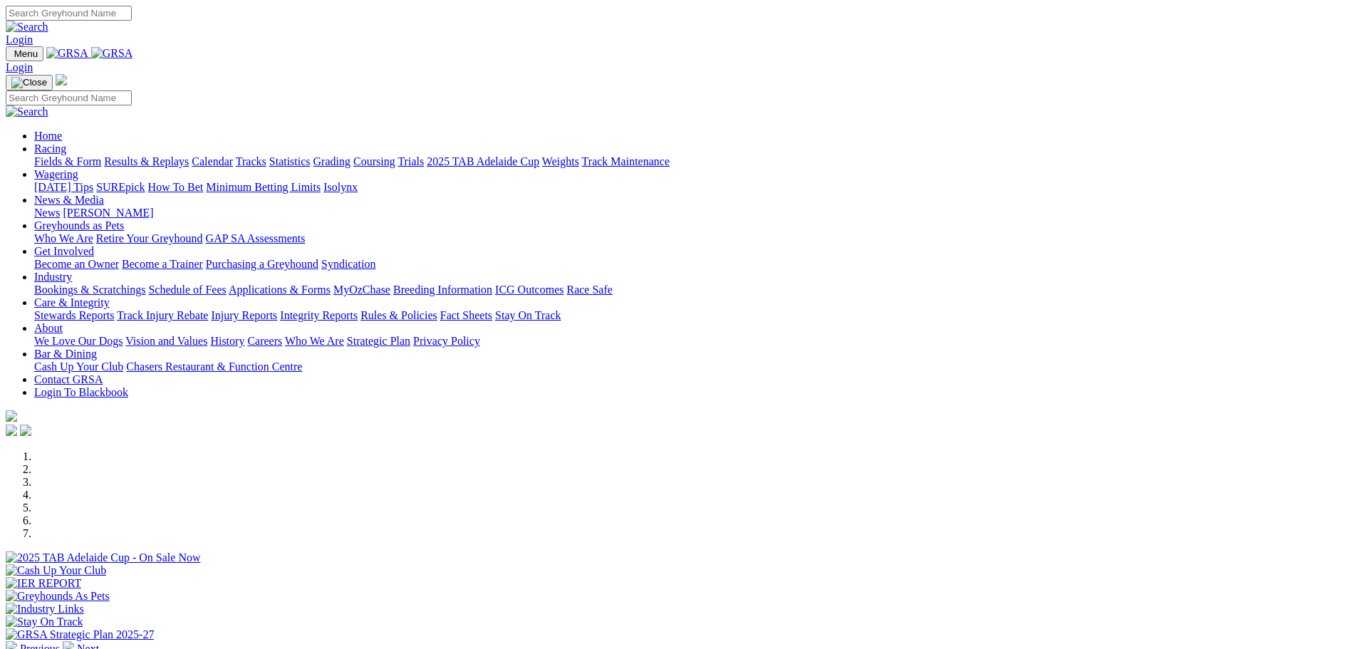
scroll to position [576, 0]
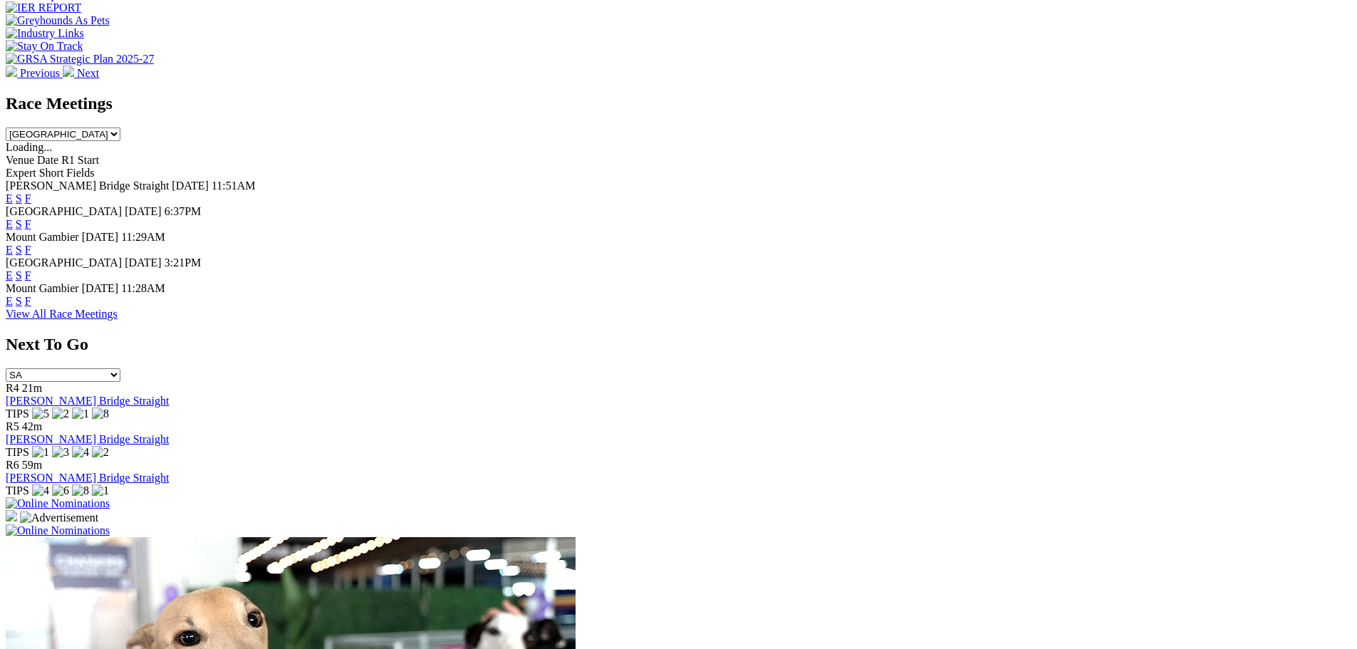
click at [31, 218] on link "F" at bounding box center [28, 224] width 6 height 12
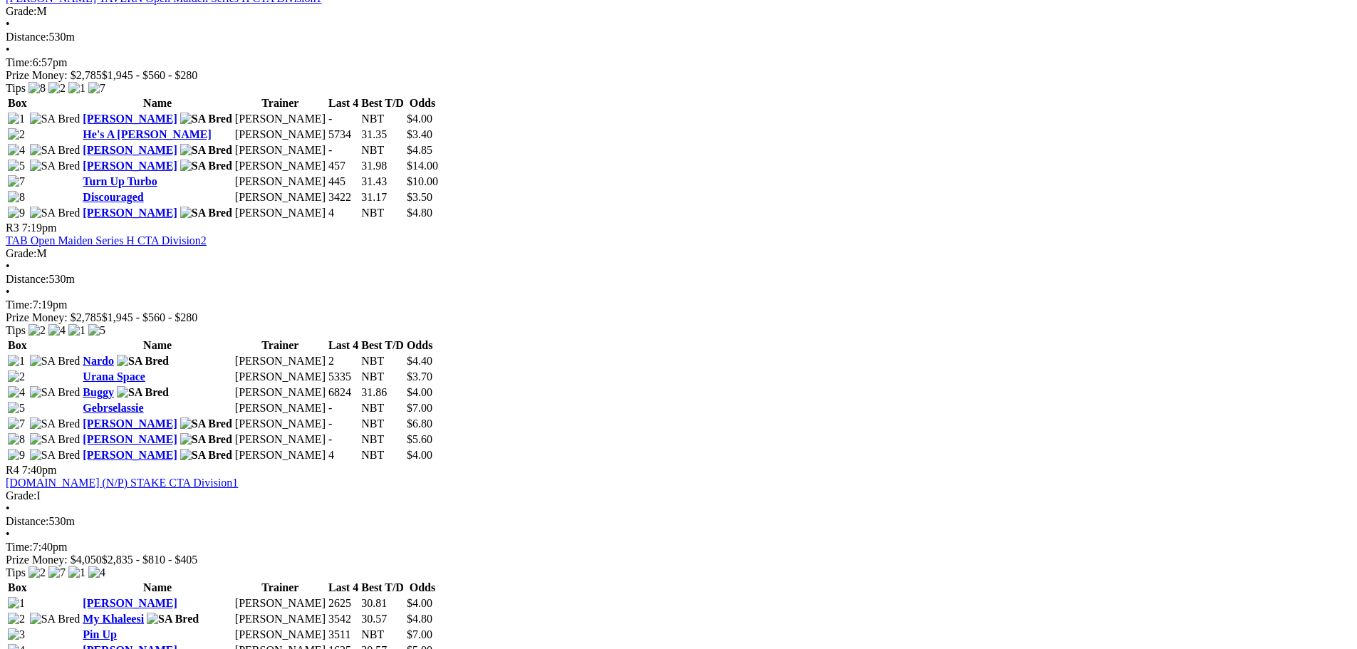
scroll to position [1069, 0]
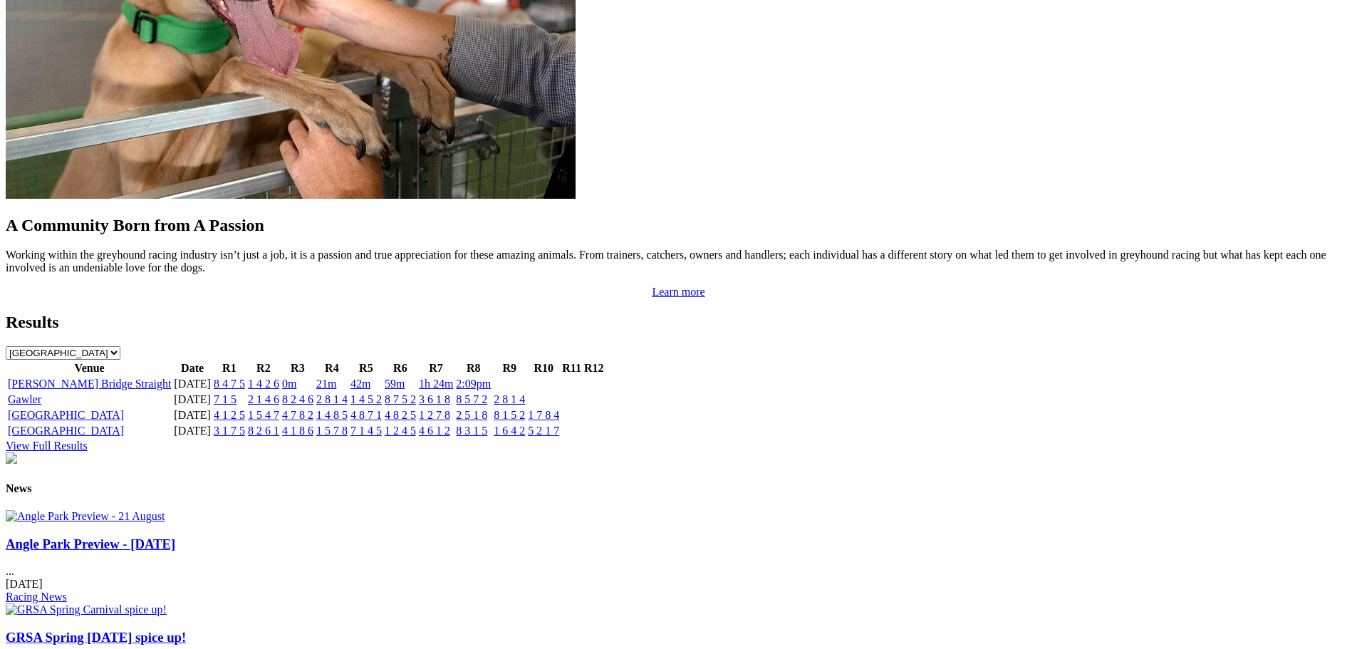
scroll to position [1575, 0]
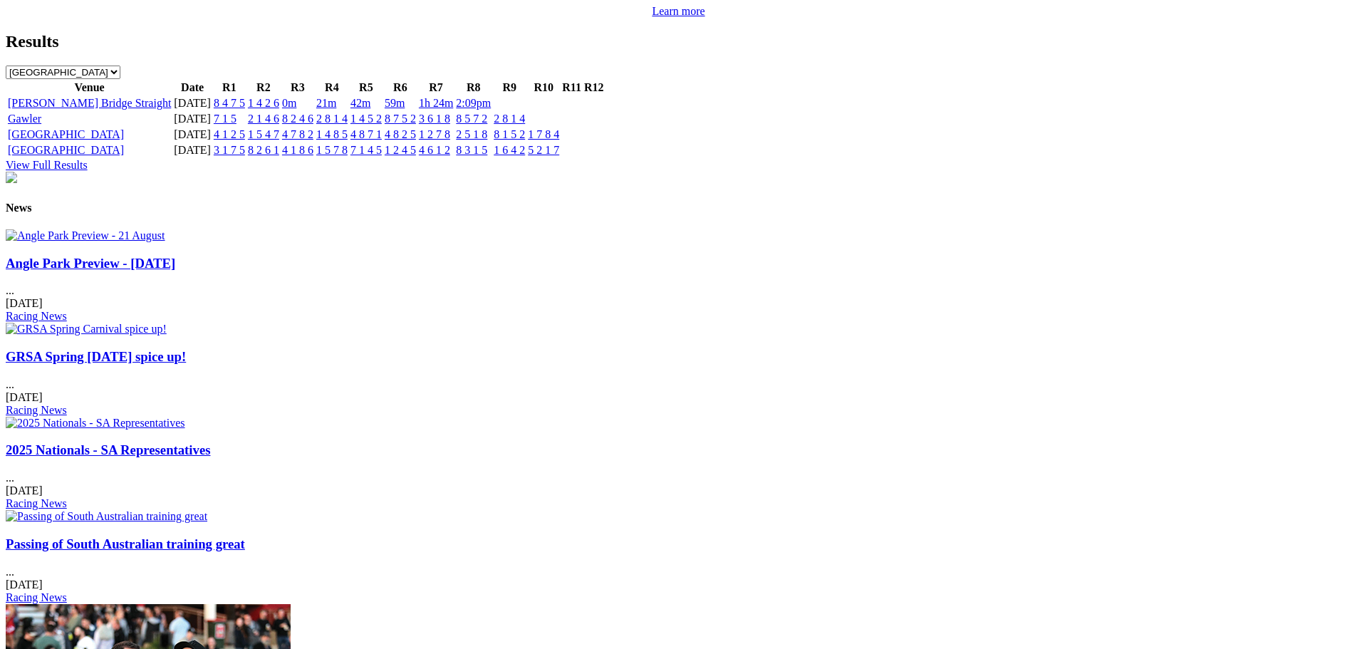
click at [165, 242] on img at bounding box center [86, 235] width 160 height 13
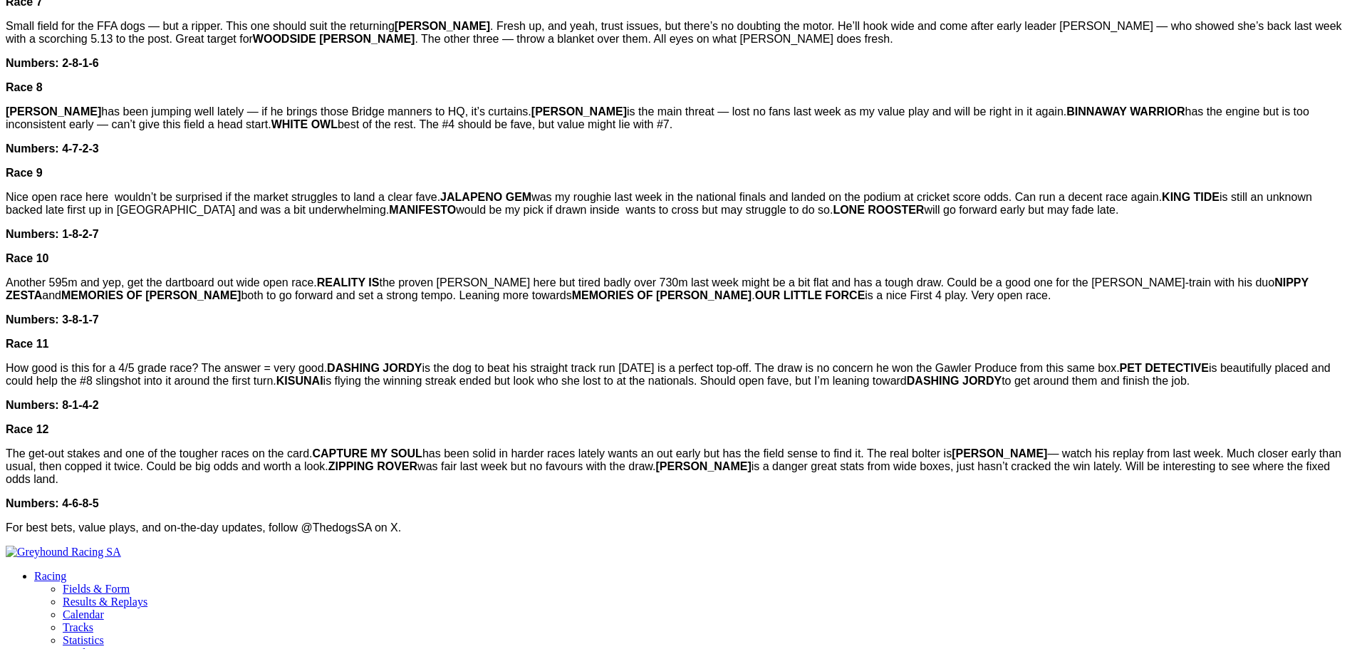
scroll to position [1140, 0]
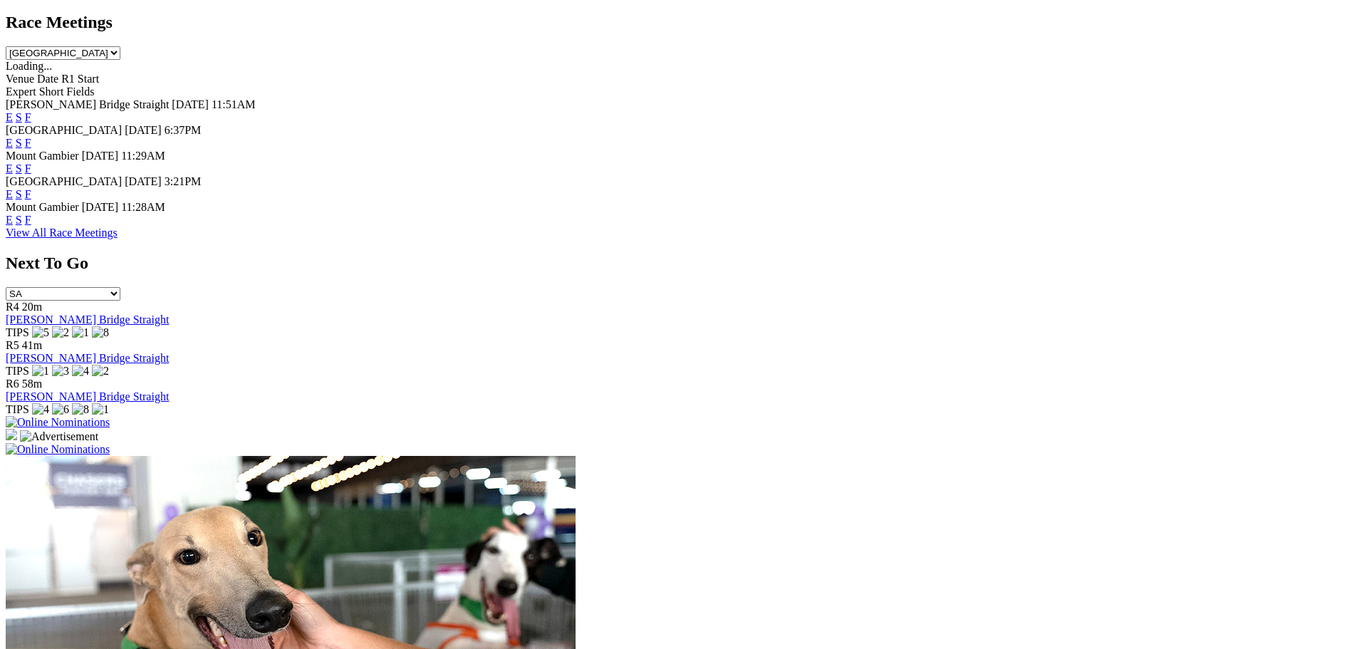
scroll to position [583, 0]
